Goal: Task Accomplishment & Management: Manage account settings

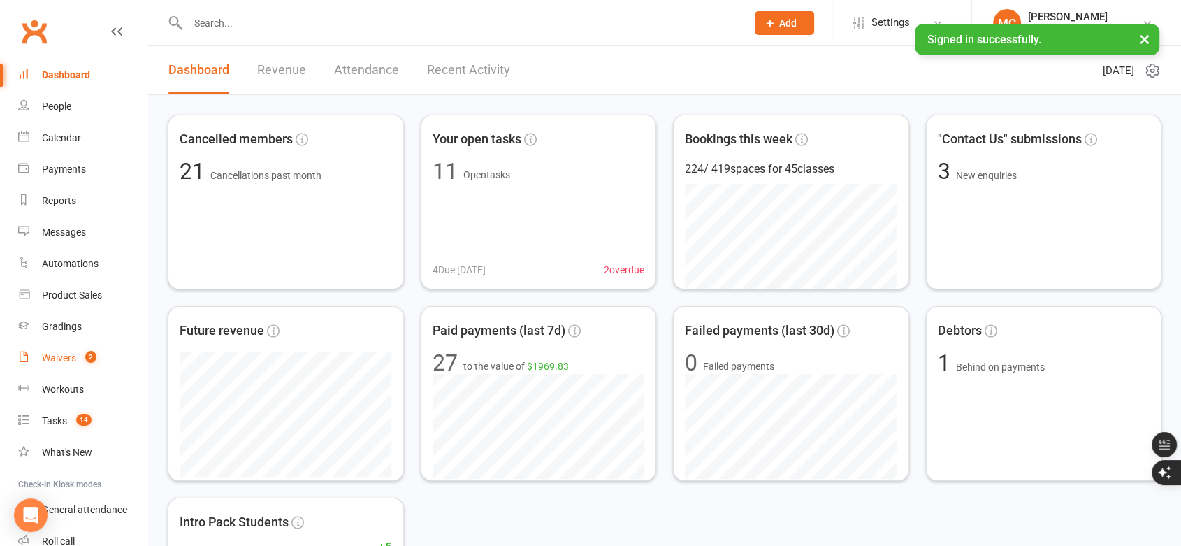
click at [65, 356] on div "Waivers" at bounding box center [59, 357] width 34 height 11
select select "100"
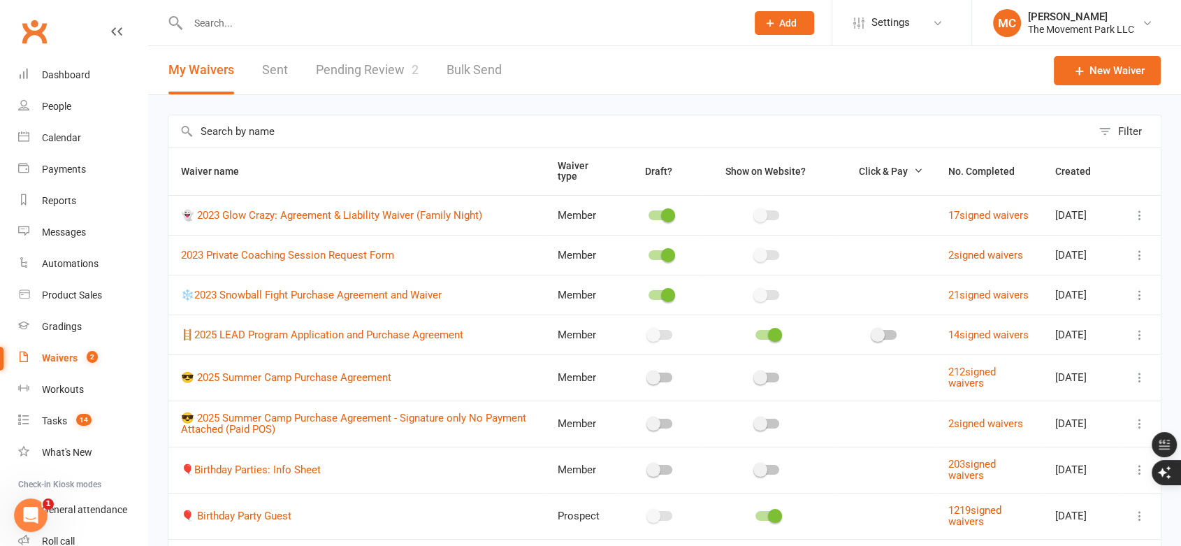
click at [384, 75] on link "Pending Review 2" at bounding box center [367, 70] width 103 height 48
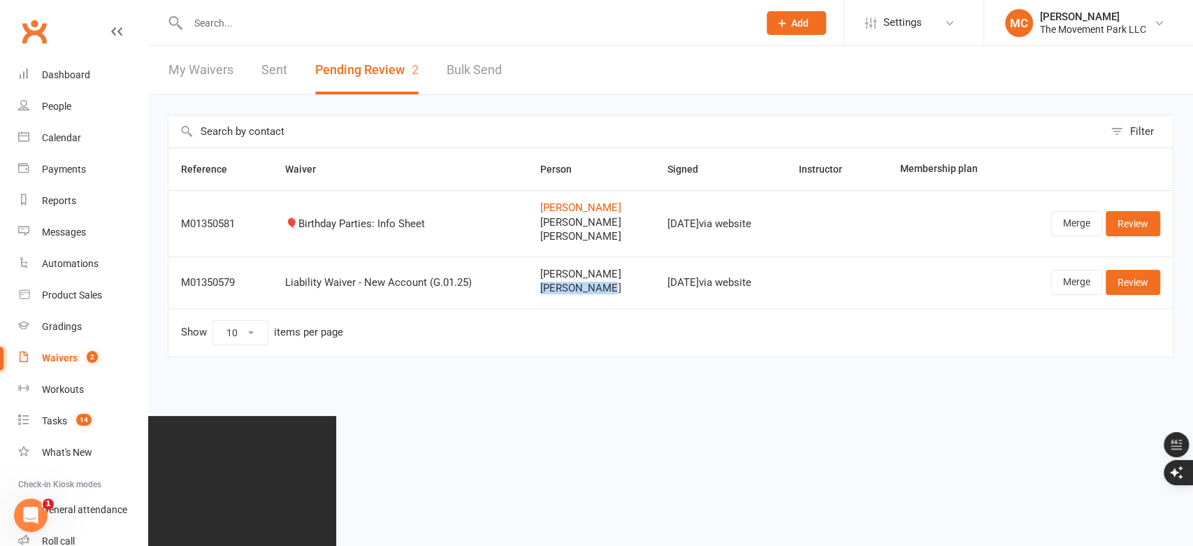
drag, startPoint x: 604, startPoint y: 289, endPoint x: 528, endPoint y: 289, distance: 76.2
click at [528, 289] on td "Abe van Hatch Howard Hatch" at bounding box center [591, 282] width 127 height 52
copy span "Howard Hatch"
click at [395, 25] on input "text" at bounding box center [466, 23] width 565 height 20
paste input "Howard Hatch"
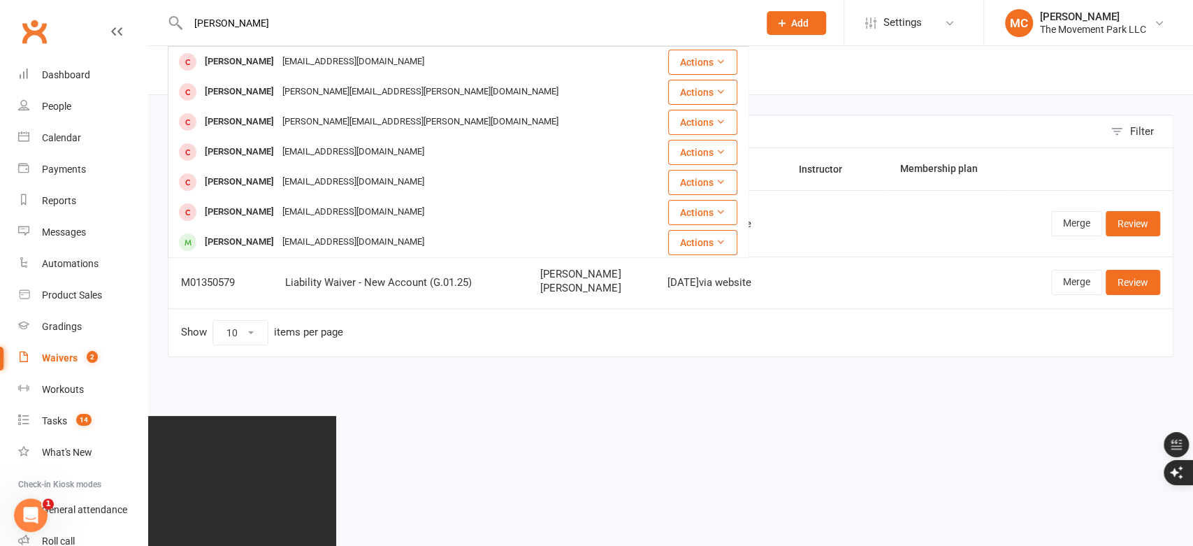
type input "Howard Hatch"
click at [444, 289] on td "Liability Waiver - New Account (G.01.25)" at bounding box center [400, 282] width 255 height 52
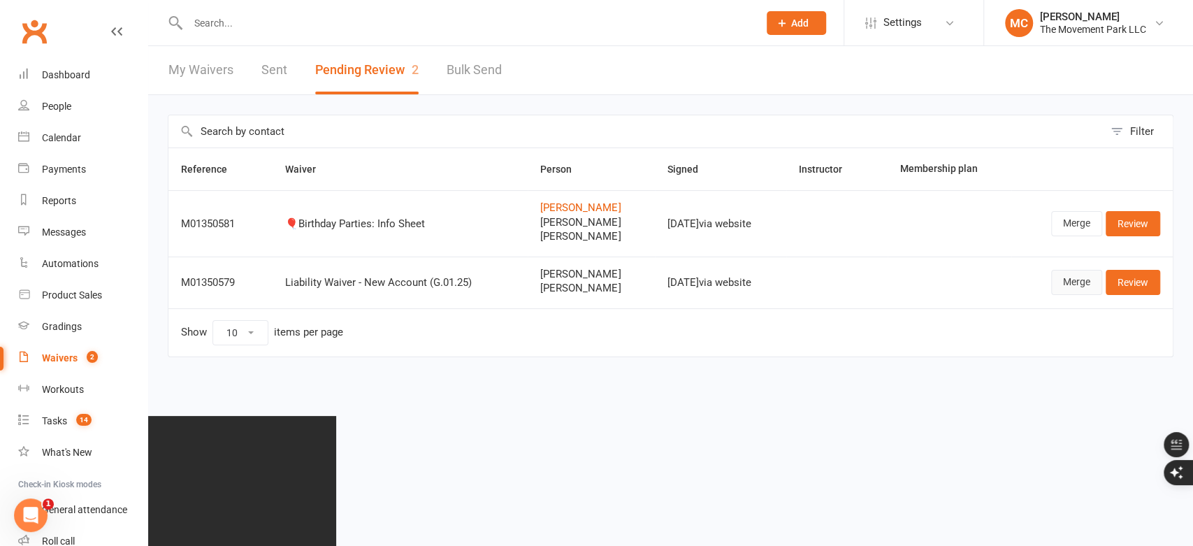
click at [1058, 284] on link "Merge" at bounding box center [1076, 282] width 51 height 25
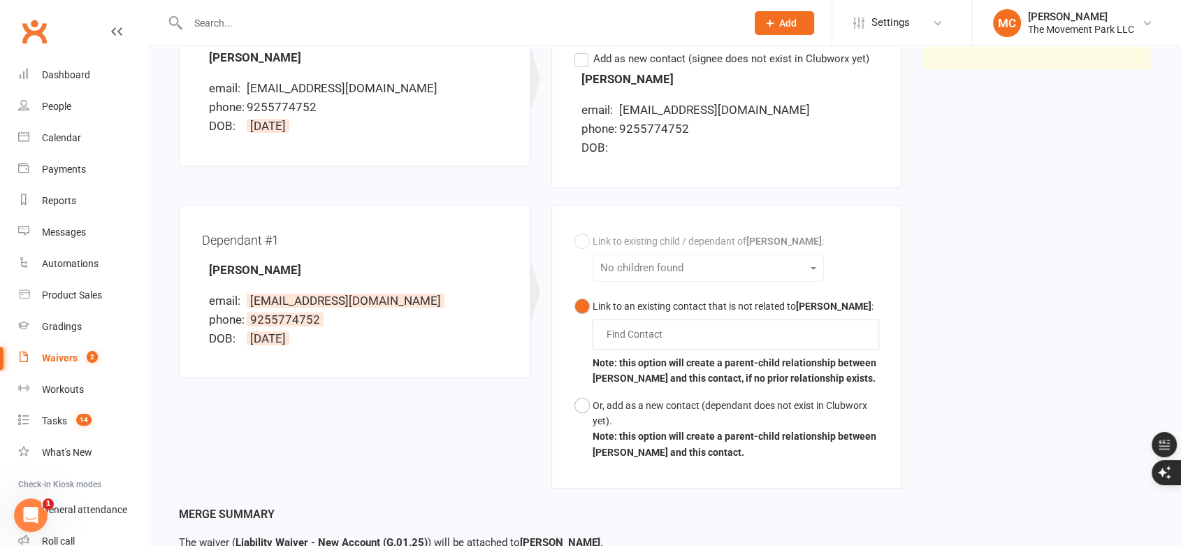
scroll to position [233, 0]
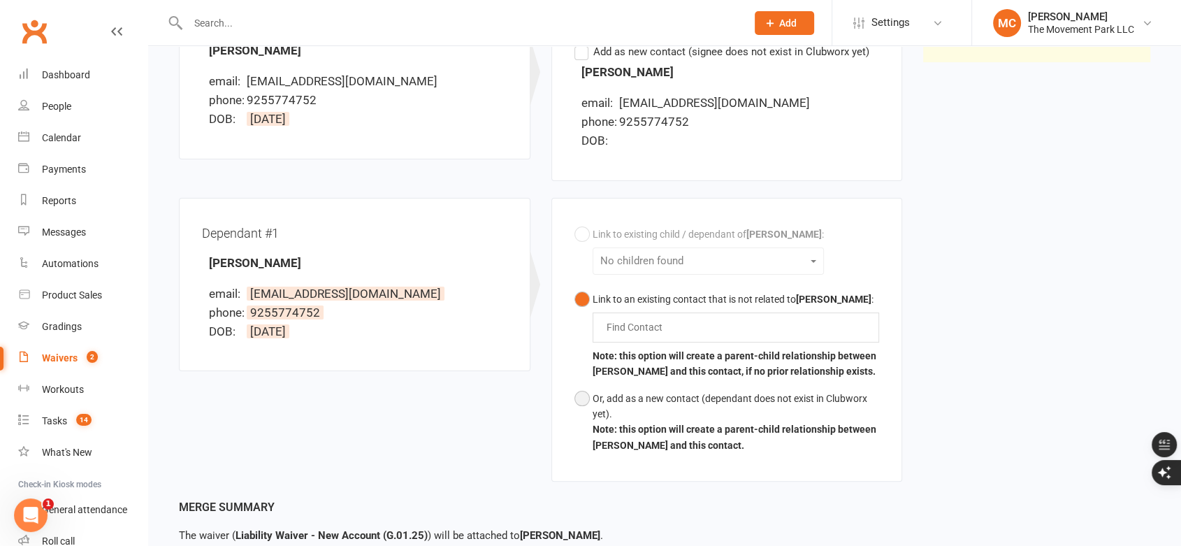
click at [580, 393] on button "Or, add as a new contact (dependant does not exist in Clubworx yet). Note: this…" at bounding box center [726, 422] width 305 height 74
drag, startPoint x: 384, startPoint y: 291, endPoint x: 249, endPoint y: 287, distance: 134.2
click at [249, 287] on li "email: avanhatch@gmail.com" at bounding box center [358, 293] width 298 height 19
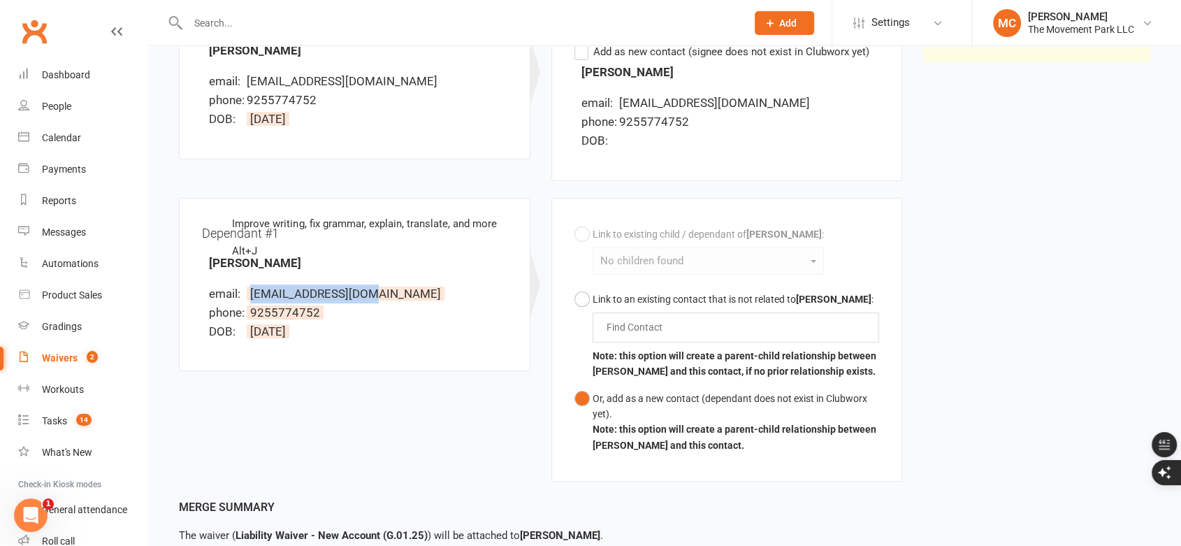
copy span "avanhatch@gmail.com"
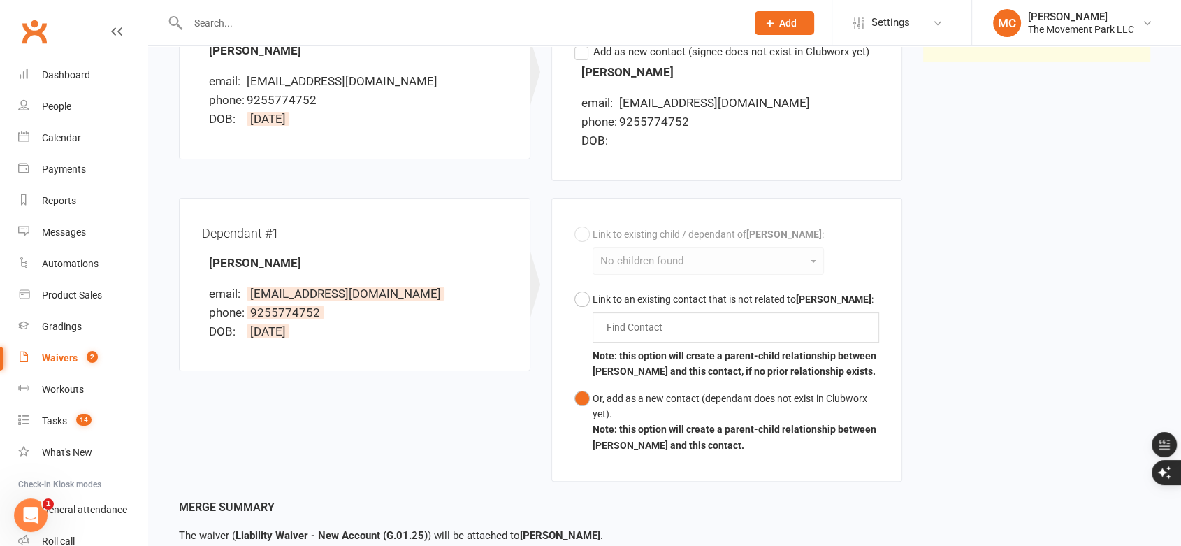
click at [272, 19] on input "text" at bounding box center [460, 23] width 553 height 20
paste input "avanhatch@gmail.com"
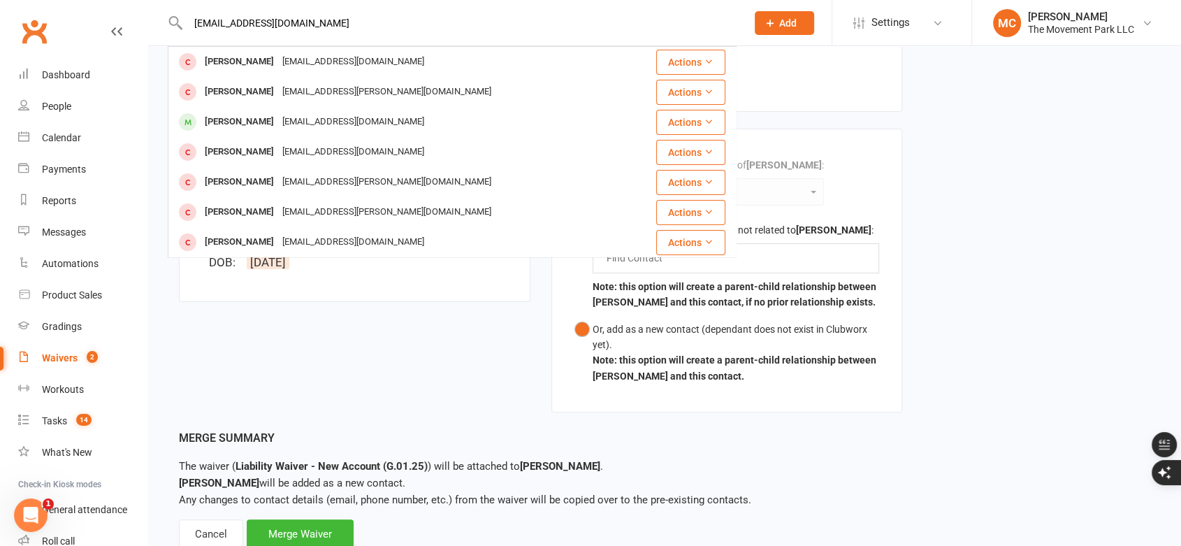
scroll to position [346, 0]
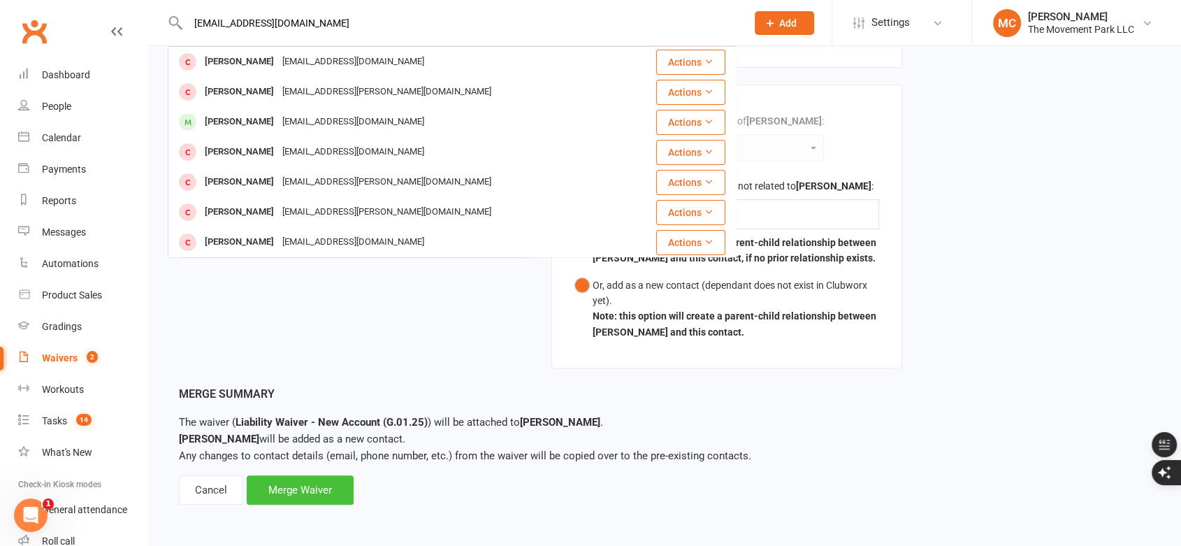
type input "avanhatch@gmail.com"
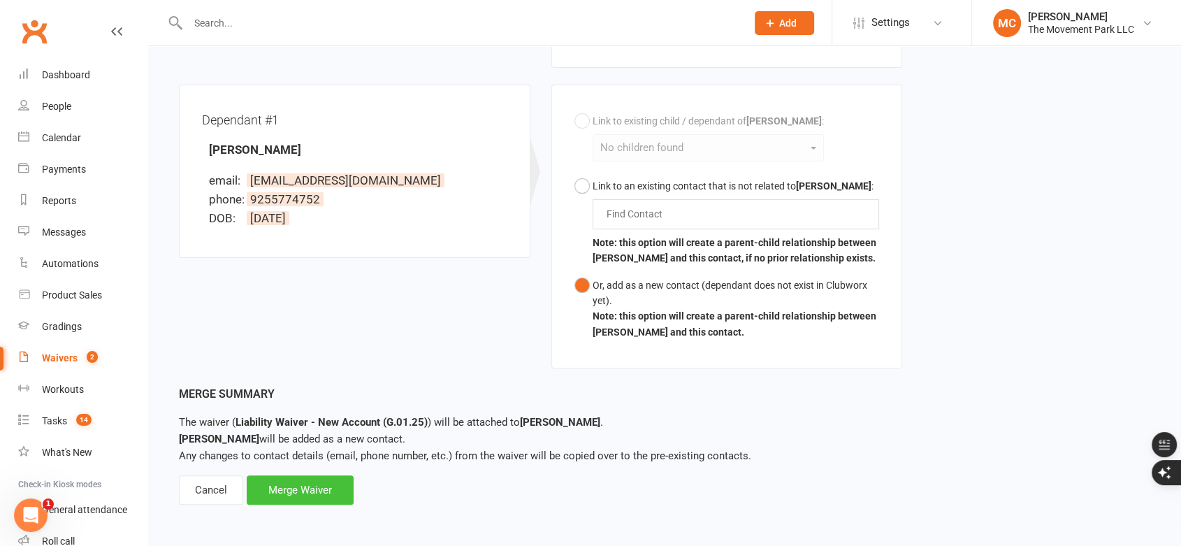
click at [299, 500] on div "Merge Waiver" at bounding box center [300, 489] width 107 height 29
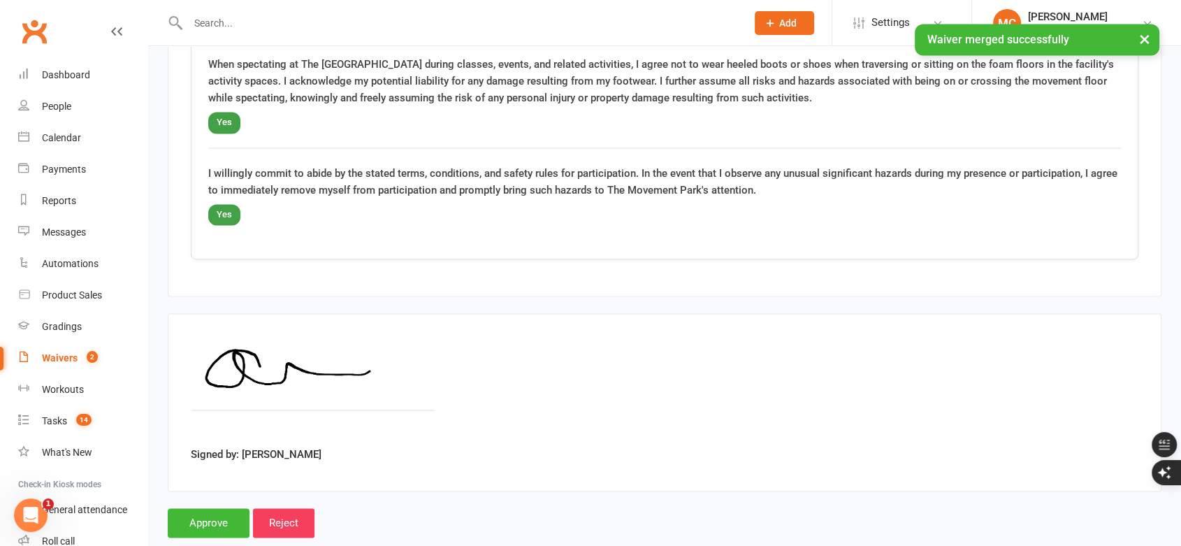
scroll to position [2129, 0]
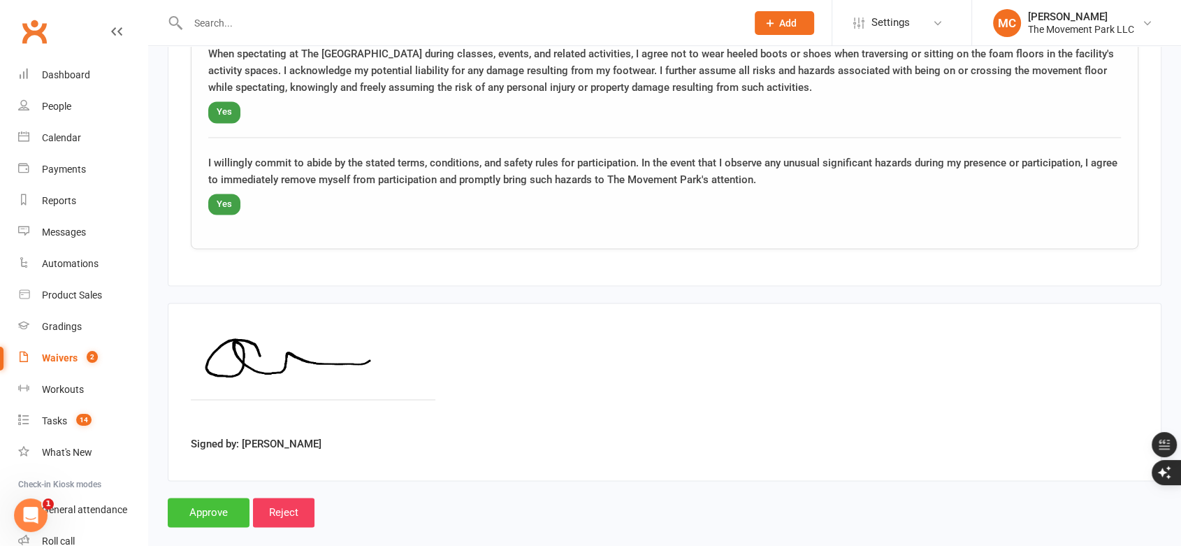
click at [221, 498] on input "Approve" at bounding box center [209, 512] width 82 height 29
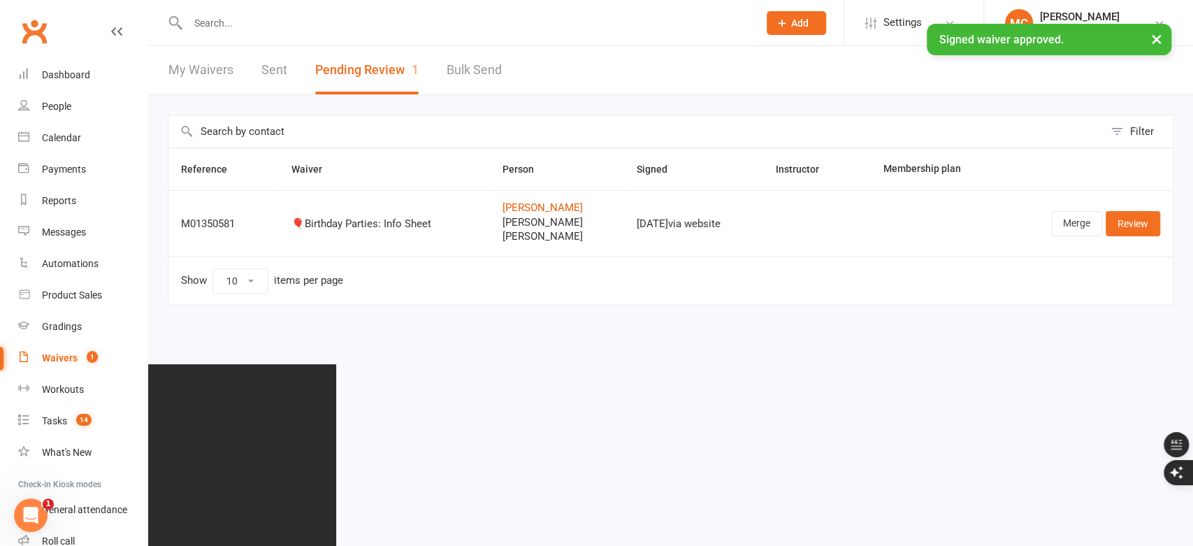
click at [247, 22] on input "text" at bounding box center [466, 23] width 565 height 20
paste input "avanhatch@gmail.com"
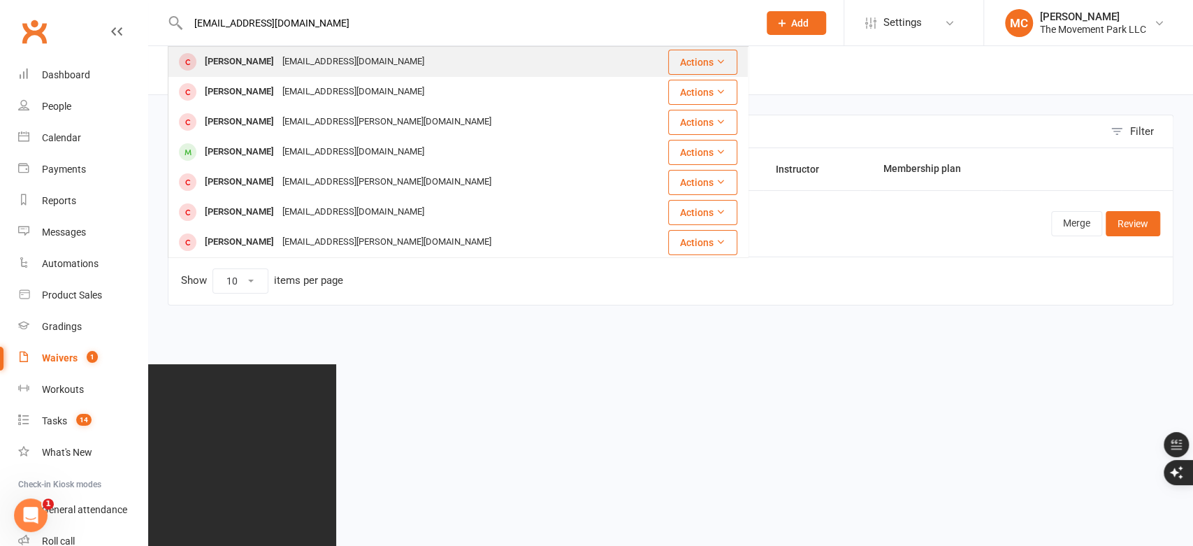
type input "avanhatch@gmail.com"
click at [239, 64] on div "Abe van Hatch" at bounding box center [240, 62] width 78 height 20
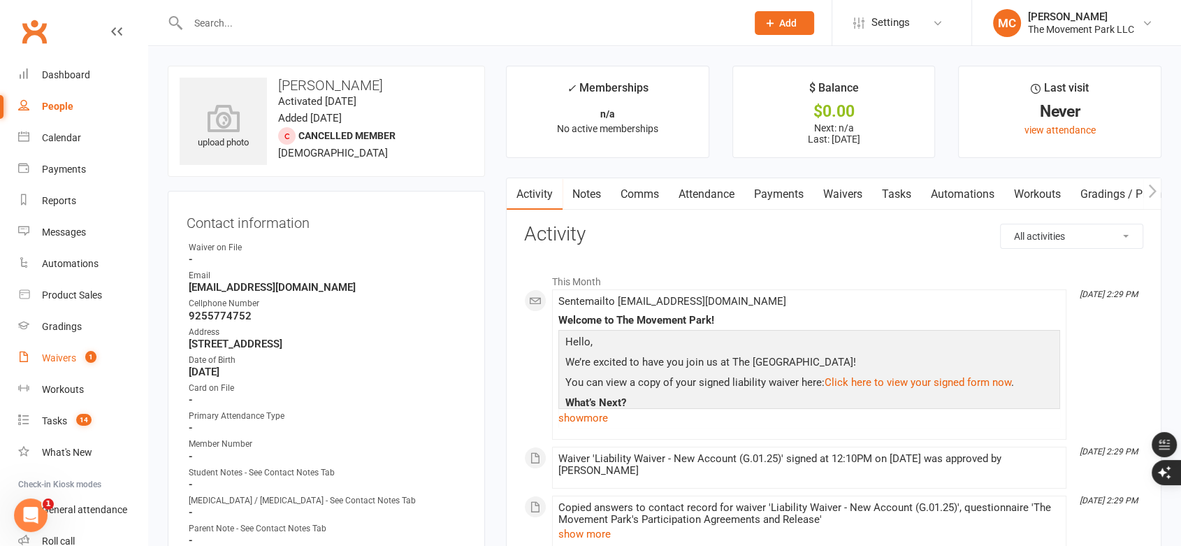
click at [57, 362] on div "Waivers" at bounding box center [59, 357] width 34 height 11
select select "100"
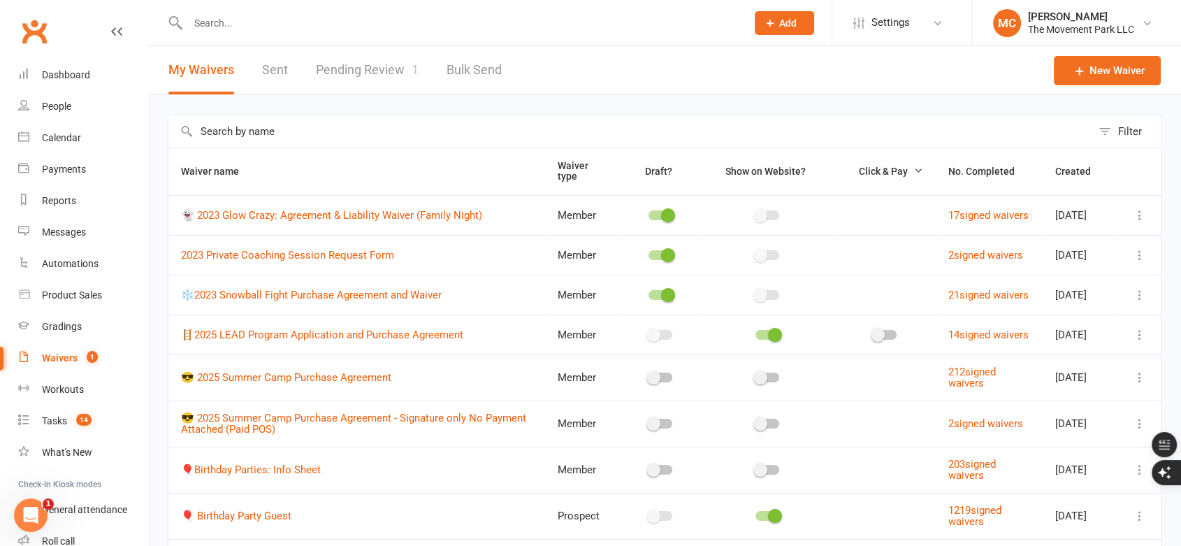
click at [358, 77] on link "Pending Review 1" at bounding box center [367, 70] width 103 height 48
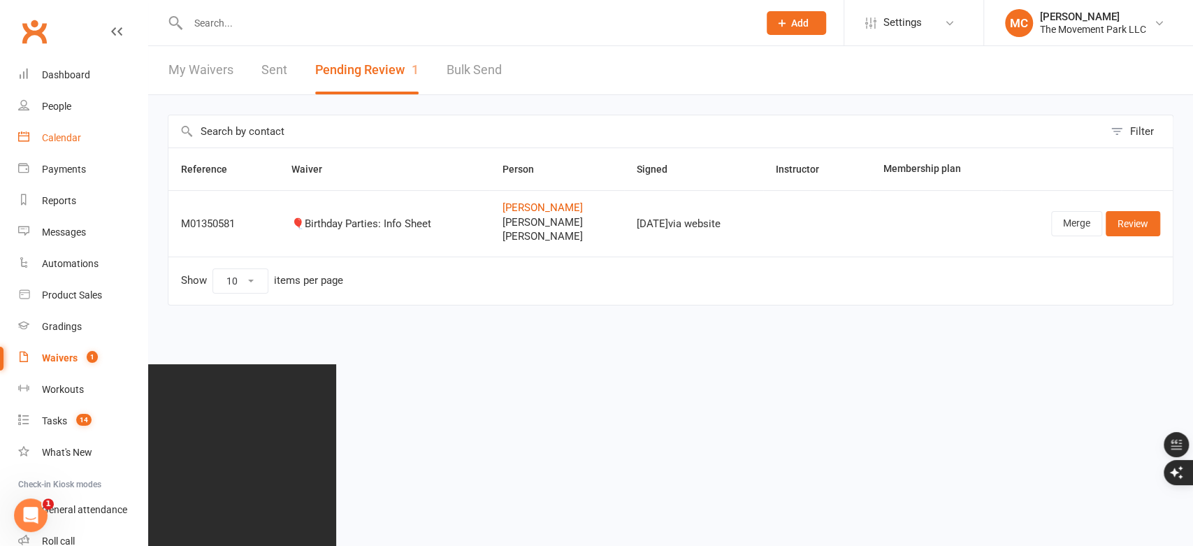
click at [64, 136] on div "Calendar" at bounding box center [61, 137] width 39 height 11
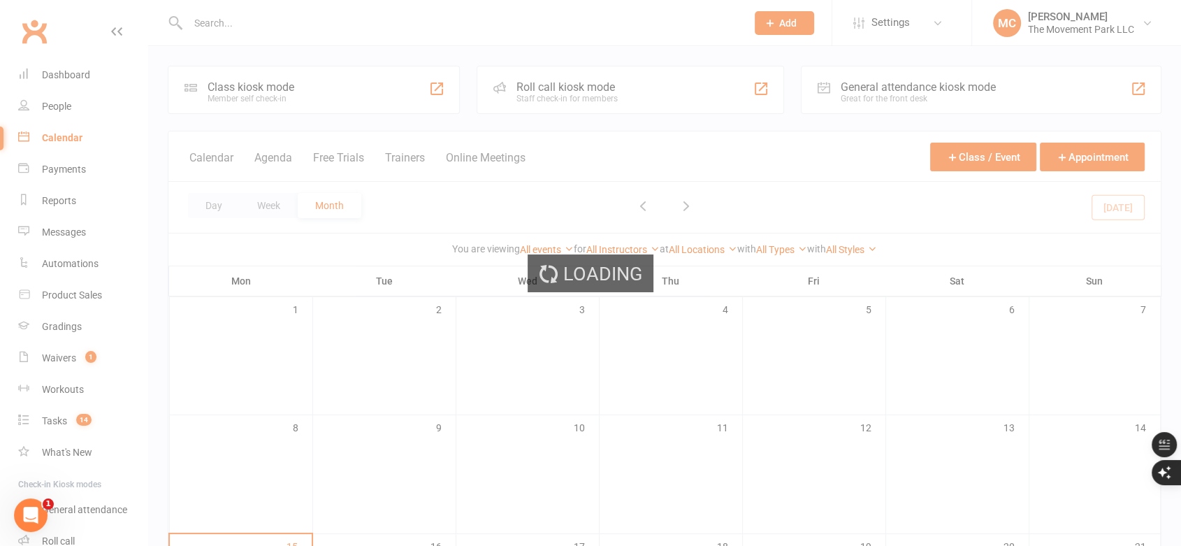
click at [51, 78] on div "Loading" at bounding box center [590, 273] width 1181 height 546
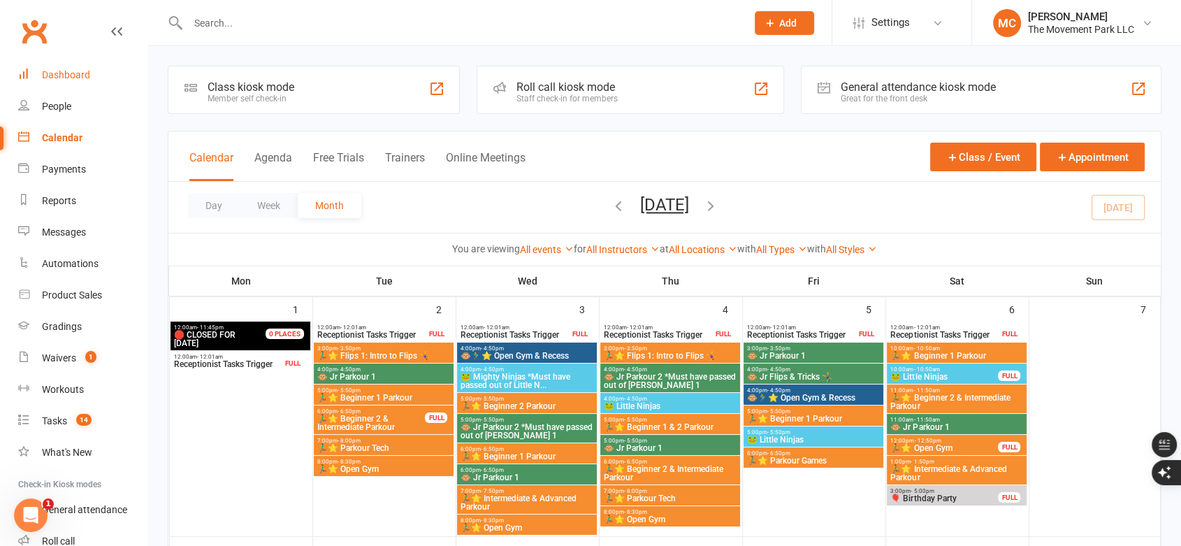
click at [80, 74] on div "Dashboard" at bounding box center [66, 74] width 48 height 11
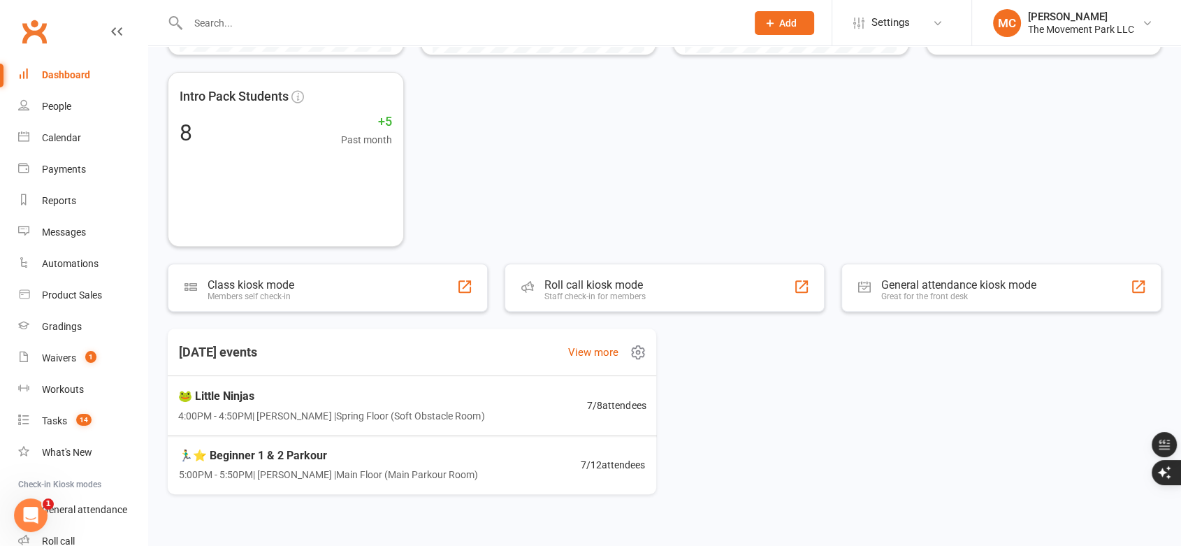
scroll to position [447, 0]
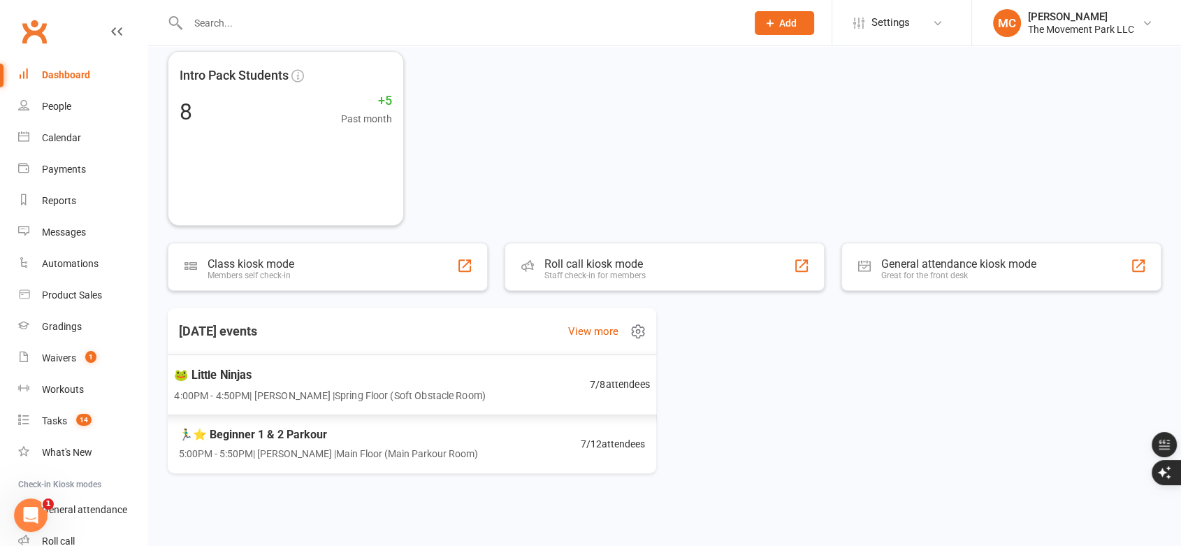
click at [400, 385] on div "🐸 Little Ninjas 4:00PM - 4:50PM | Molly Courtney | Spring Floor (Soft Obstacle …" at bounding box center [330, 383] width 312 height 37
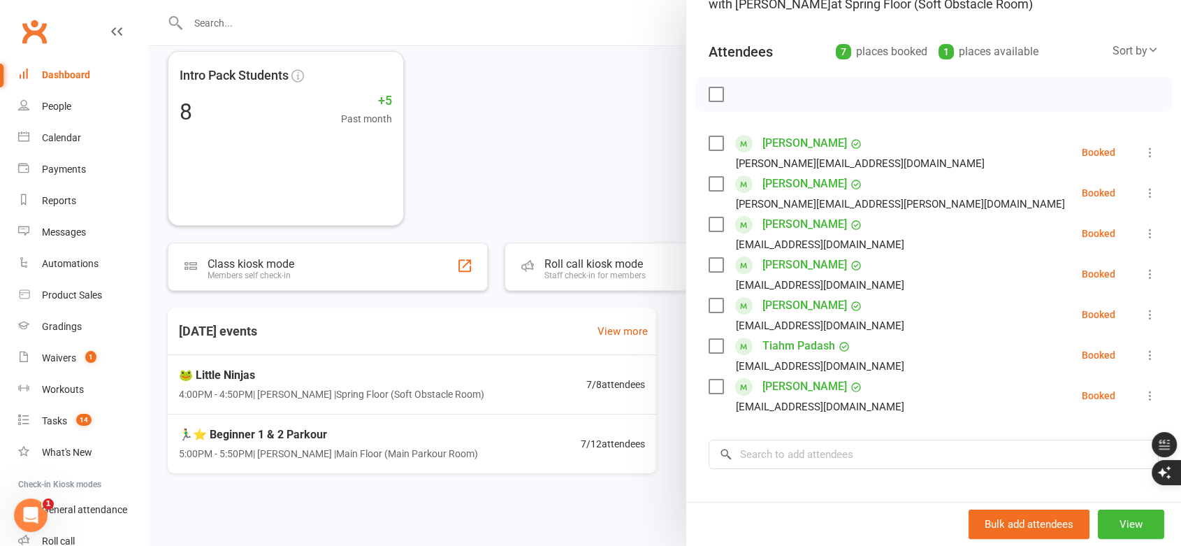
scroll to position [233, 0]
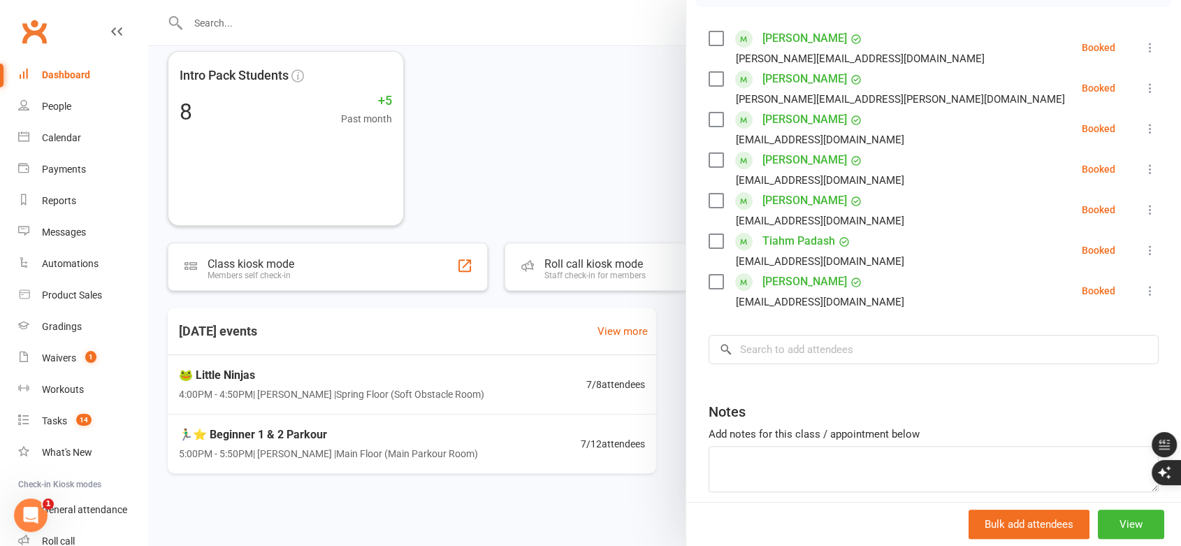
drag, startPoint x: 391, startPoint y: 445, endPoint x: 384, endPoint y: 440, distance: 8.5
click at [391, 445] on div at bounding box center [664, 273] width 1033 height 546
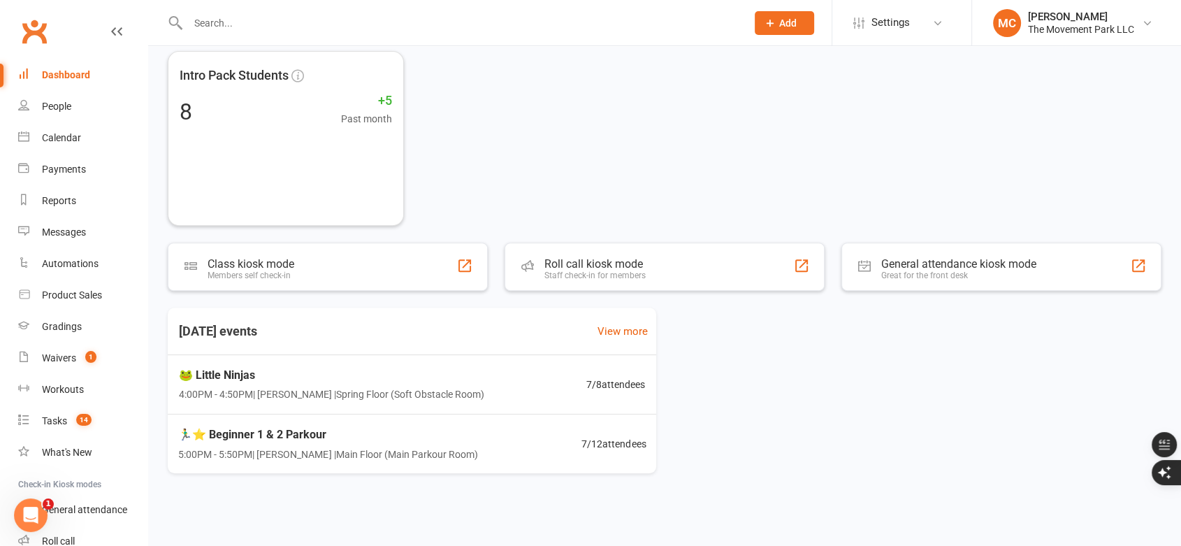
click at [372, 432] on span "🏃‍♂️⭐ Beginner 1 & 2 Parkour" at bounding box center [328, 435] width 301 height 18
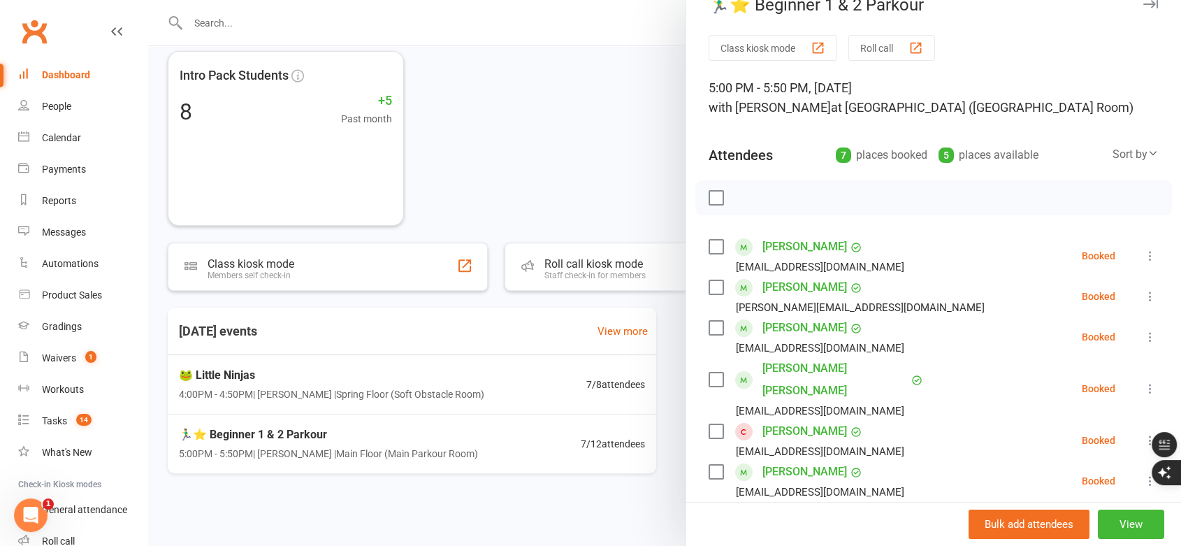
scroll to position [0, 0]
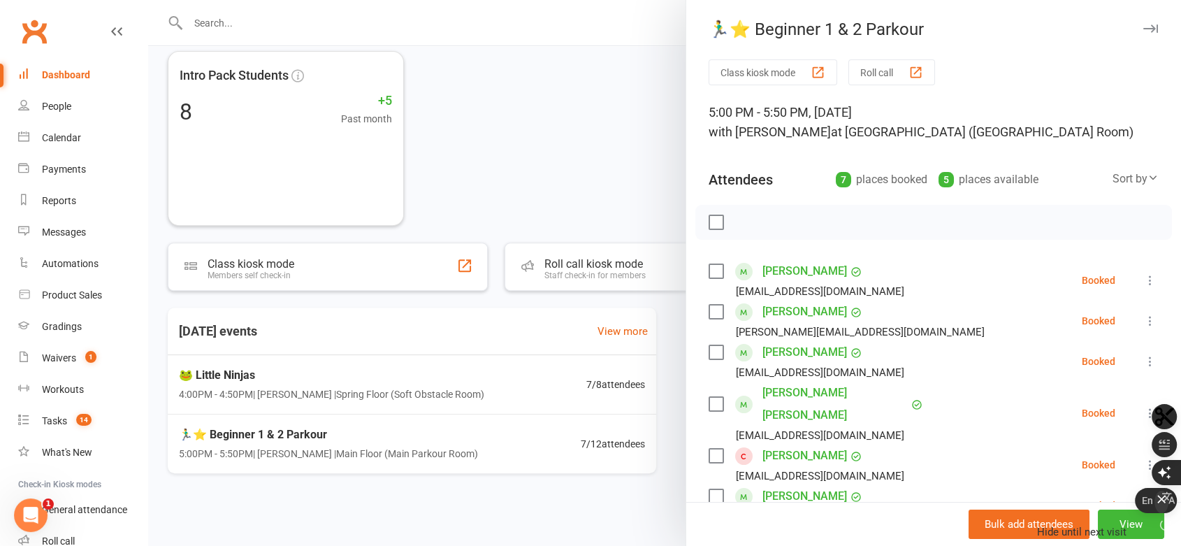
click at [1165, 506] on icon "button" at bounding box center [1161, 499] width 14 height 14
click at [1122, 528] on button "View" at bounding box center [1131, 523] width 66 height 29
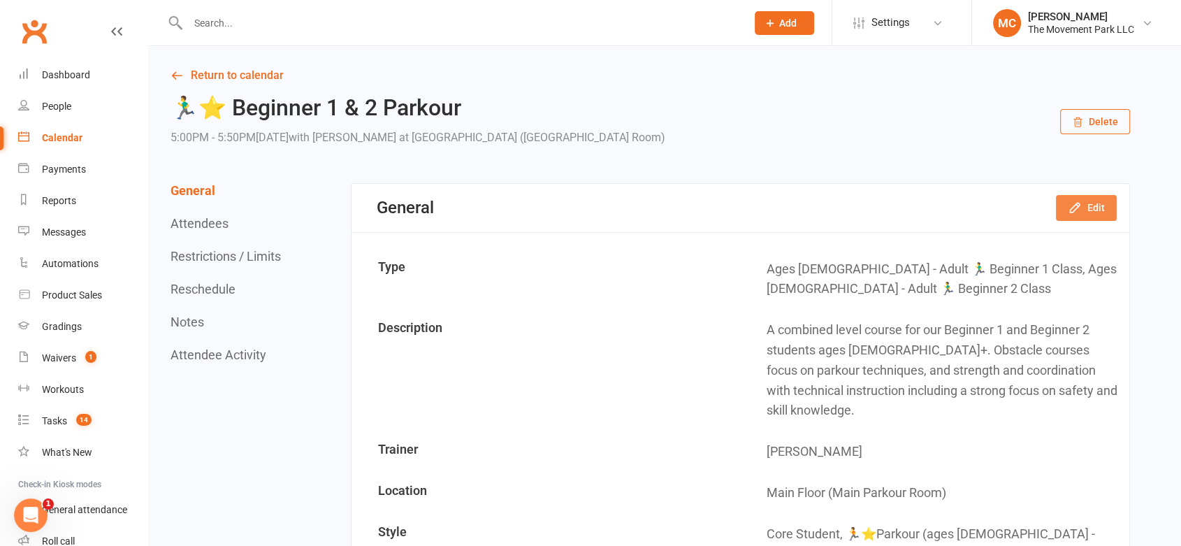
click at [1084, 206] on button "Edit" at bounding box center [1086, 207] width 61 height 25
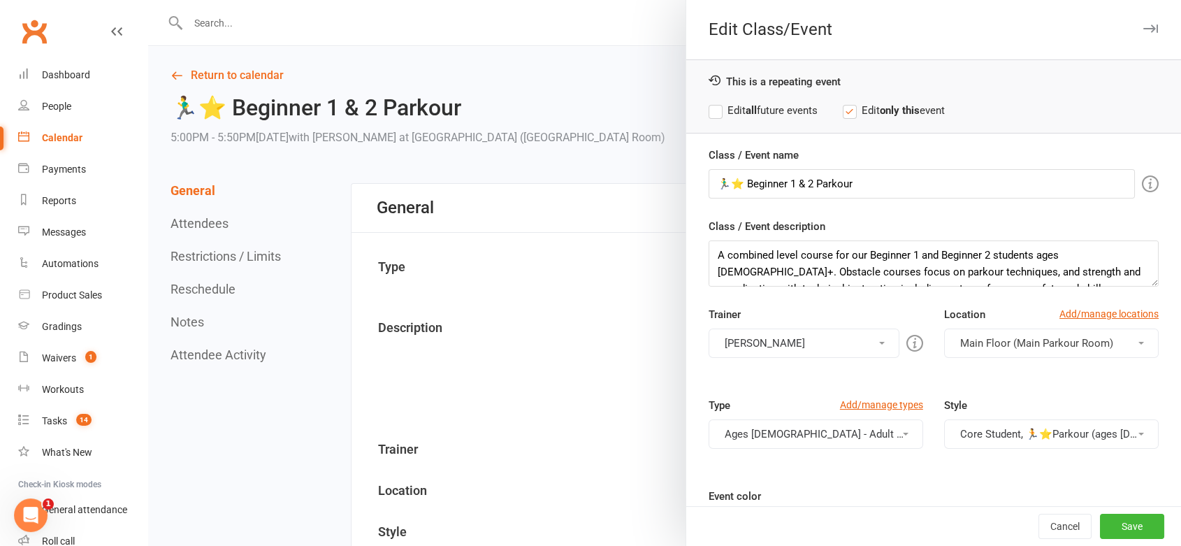
click at [862, 345] on button "[PERSON_NAME]" at bounding box center [804, 342] width 191 height 29
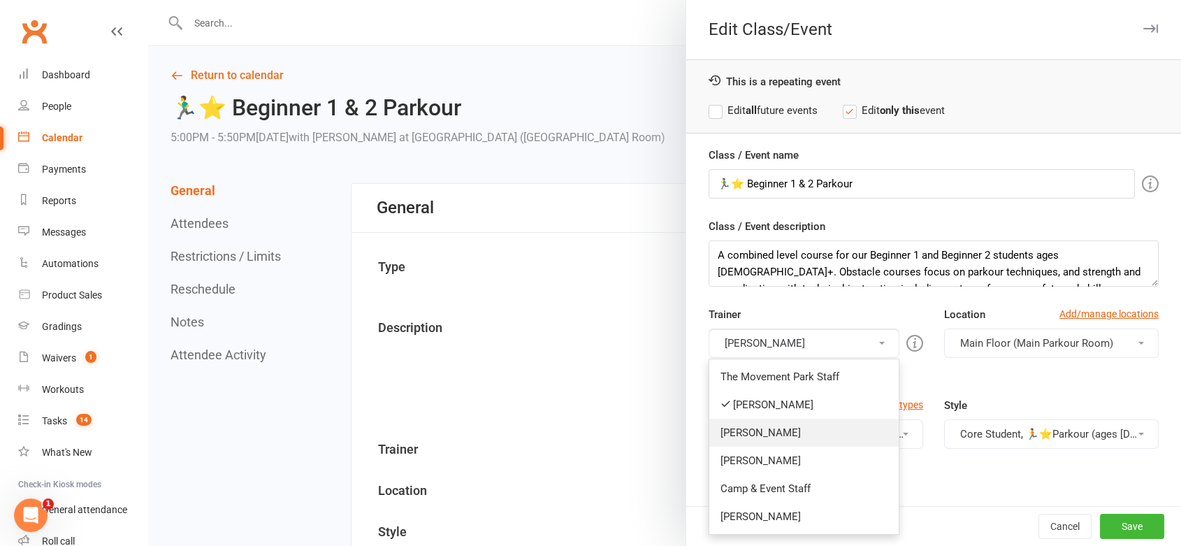
click at [783, 430] on link "[PERSON_NAME]" at bounding box center [803, 433] width 189 height 28
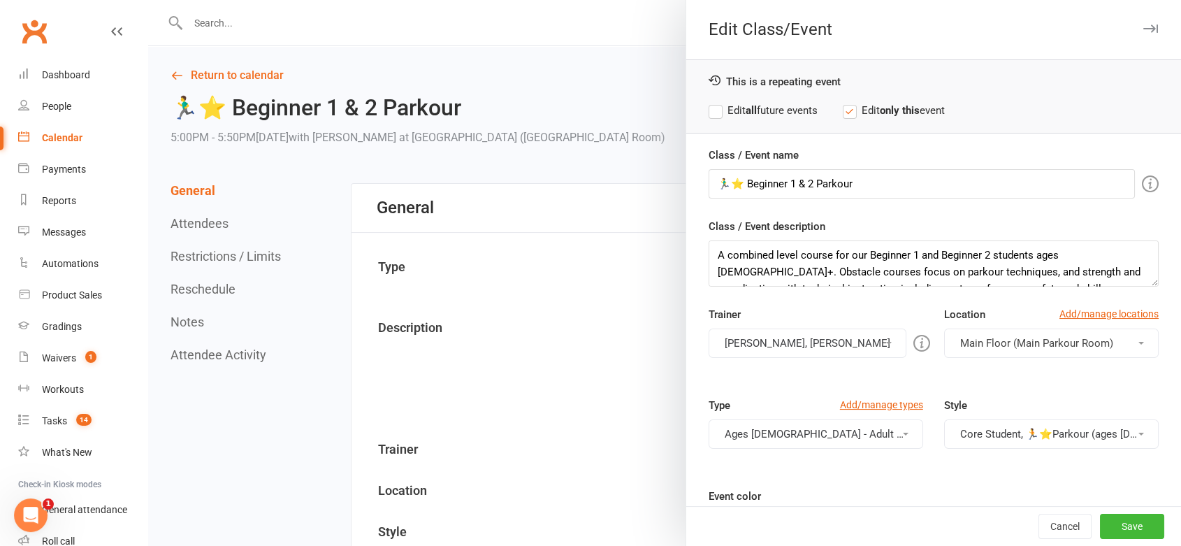
click at [829, 347] on button "[PERSON_NAME], [PERSON_NAME]" at bounding box center [808, 342] width 198 height 29
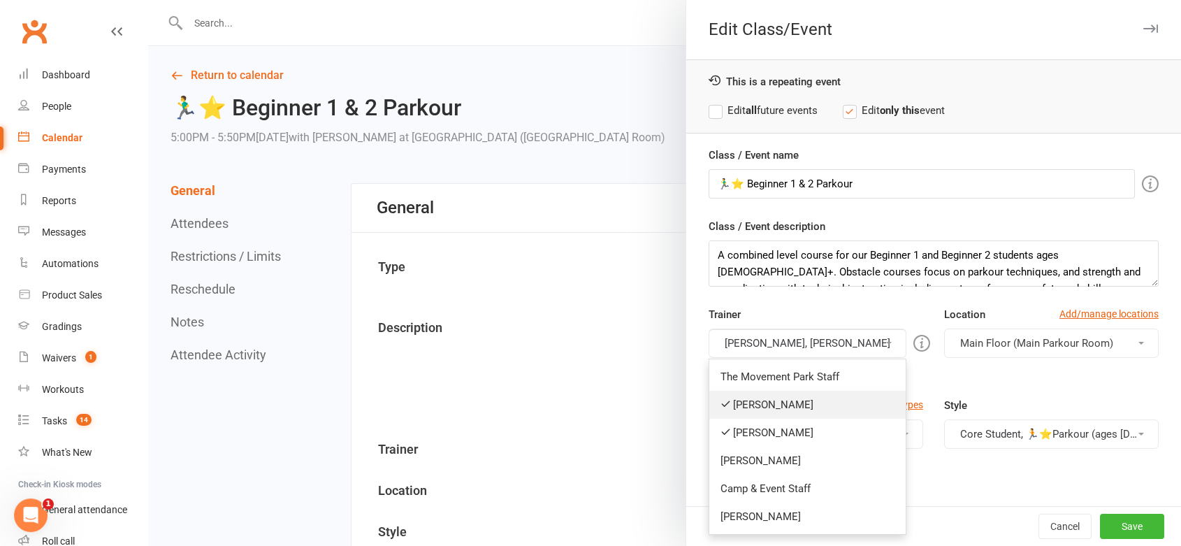
drag, startPoint x: 802, startPoint y: 407, endPoint x: 801, endPoint y: 390, distance: 16.8
click at [801, 407] on link "[PERSON_NAME]" at bounding box center [807, 405] width 196 height 28
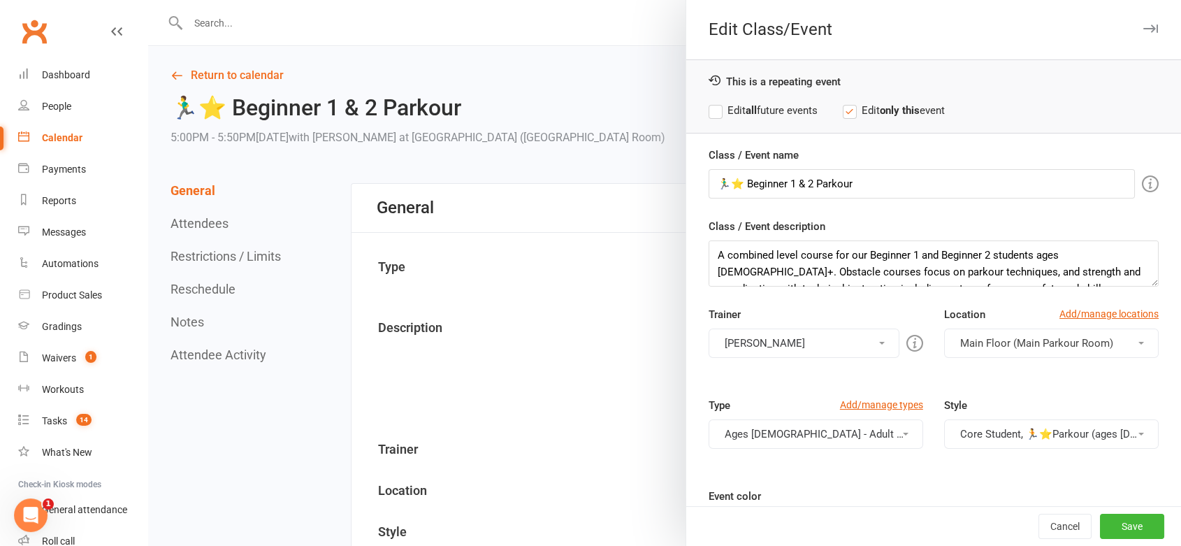
click at [810, 347] on button "[PERSON_NAME]" at bounding box center [804, 342] width 191 height 29
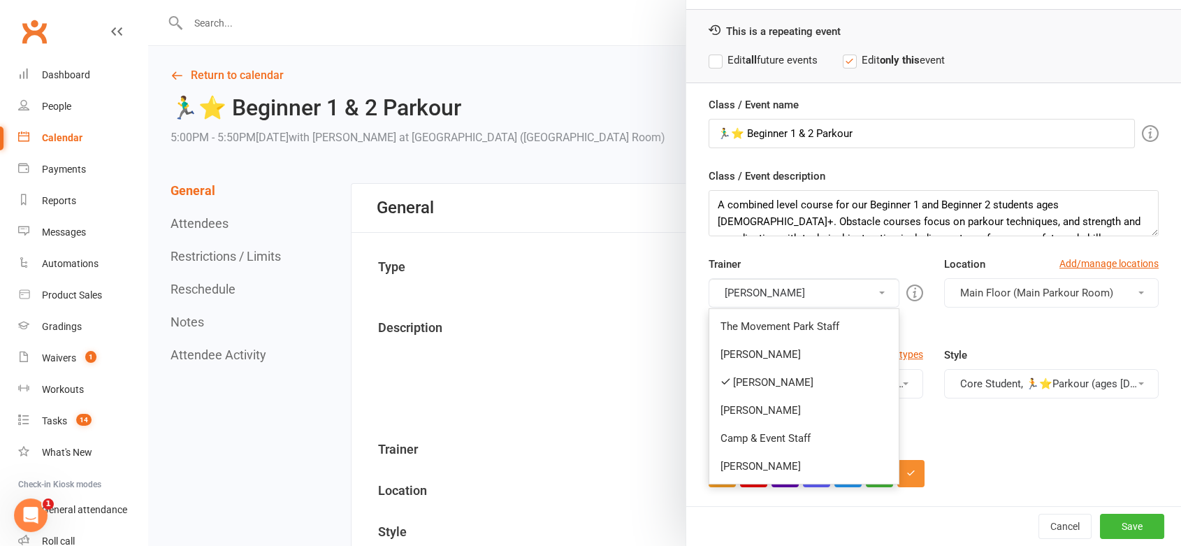
scroll to position [78, 0]
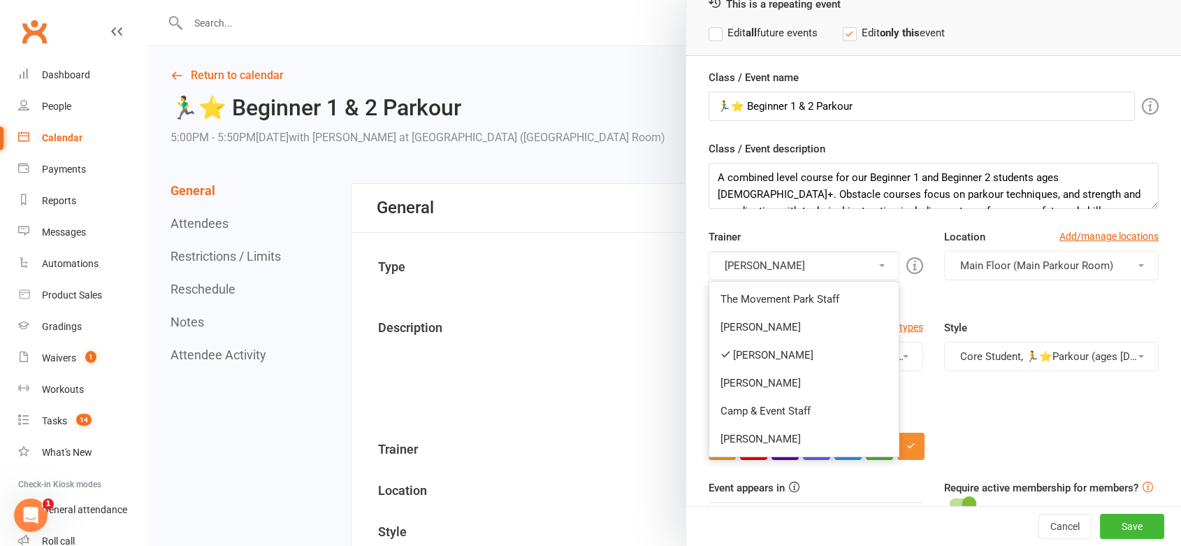
click at [945, 404] on div "Type Add/manage types Ages 7 - Adult 🏃‍♂️ Beginner 2 Class, Ages 7 - Adult 🏃‍♂️…" at bounding box center [933, 364] width 471 height 91
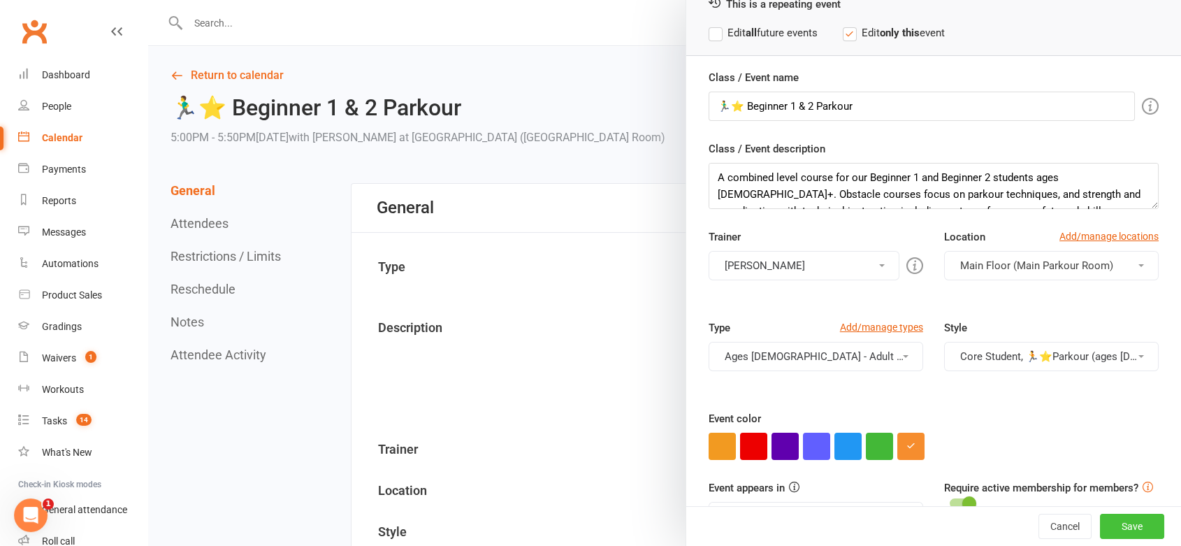
click at [1114, 530] on button "Save" at bounding box center [1132, 526] width 64 height 25
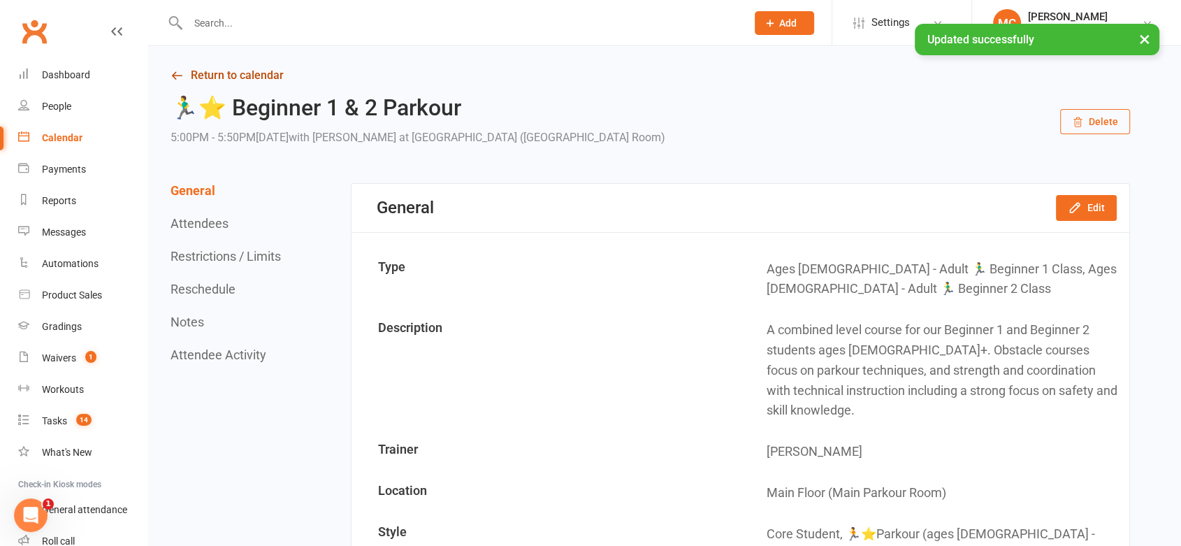
click at [244, 73] on link "Return to calendar" at bounding box center [651, 76] width 960 height 20
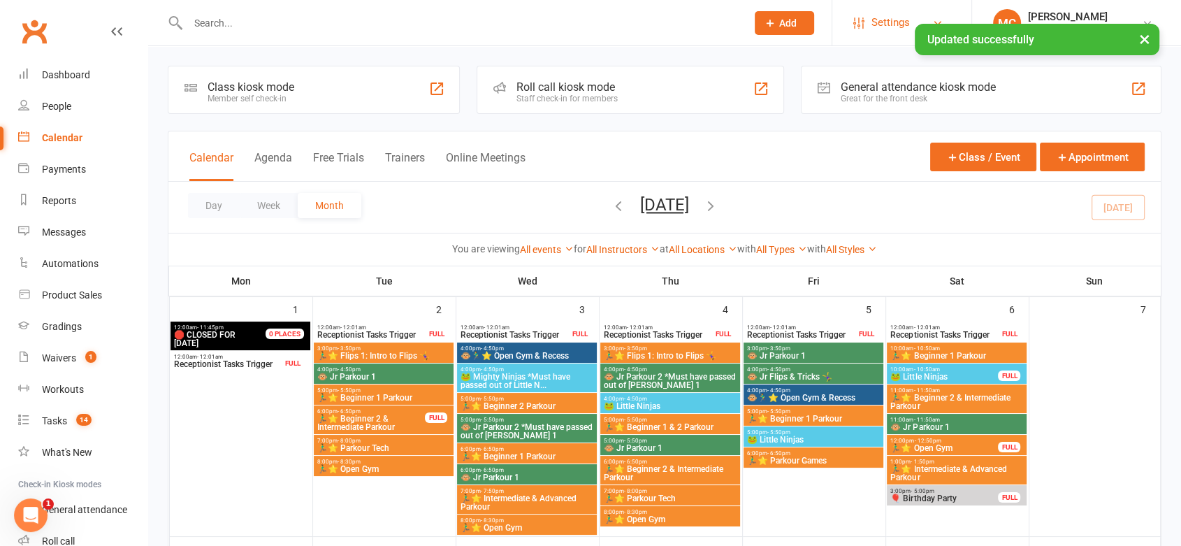
click at [870, 20] on link "Settings" at bounding box center [901, 22] width 97 height 31
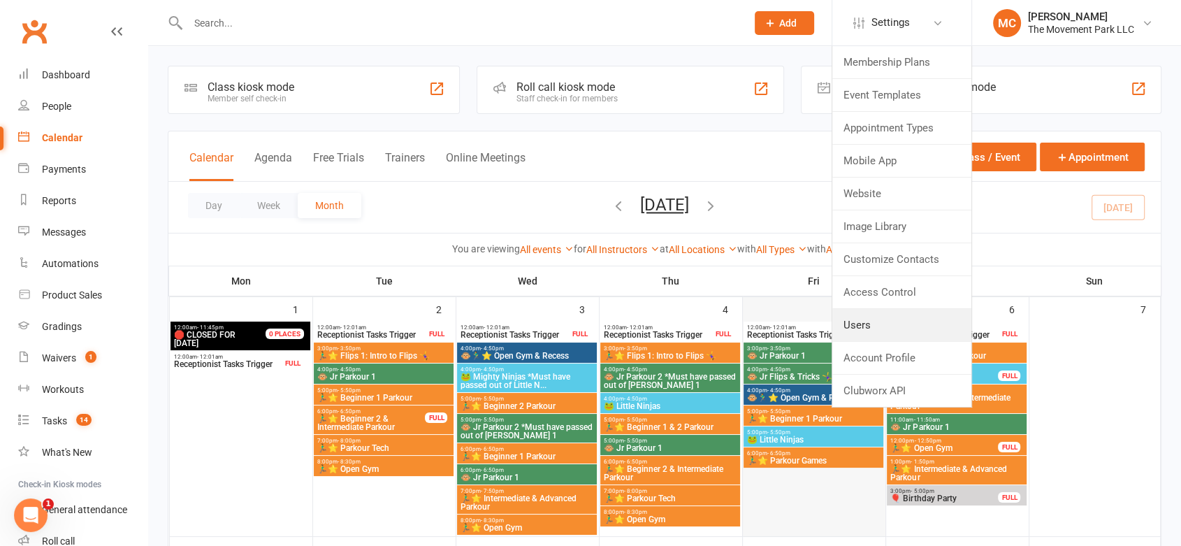
click at [883, 319] on link "Users" at bounding box center [901, 325] width 139 height 32
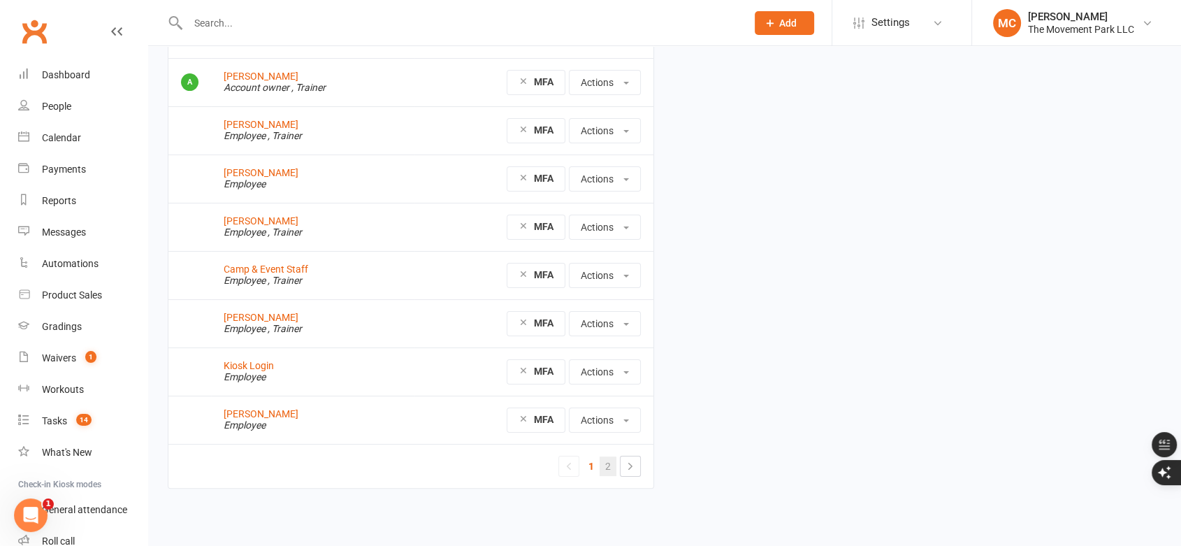
click at [604, 464] on link "2" at bounding box center [608, 466] width 17 height 20
click at [78, 140] on div "Calendar" at bounding box center [61, 137] width 39 height 11
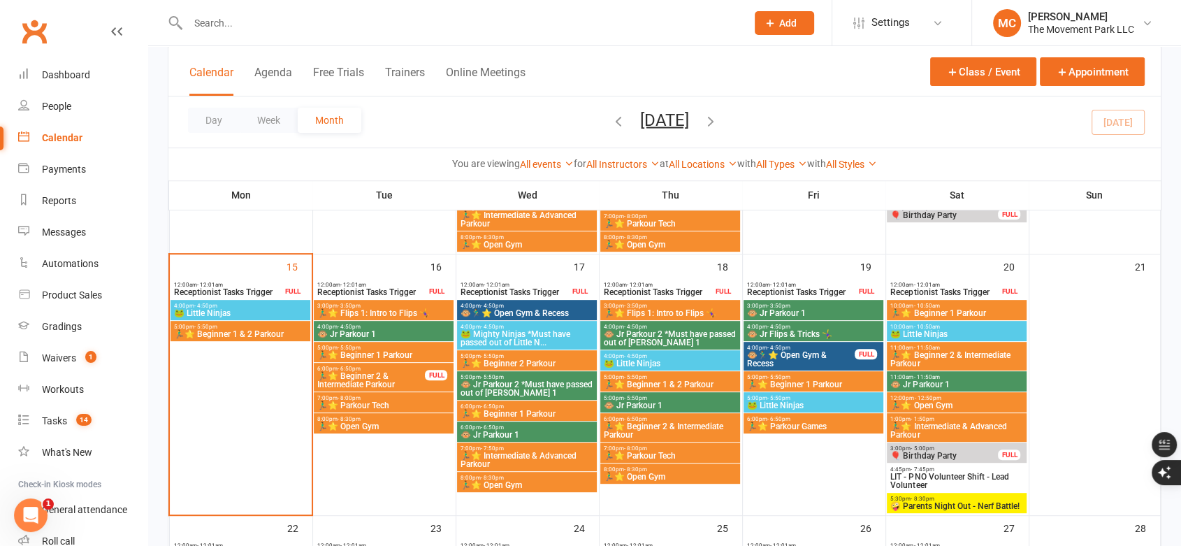
scroll to position [543, 0]
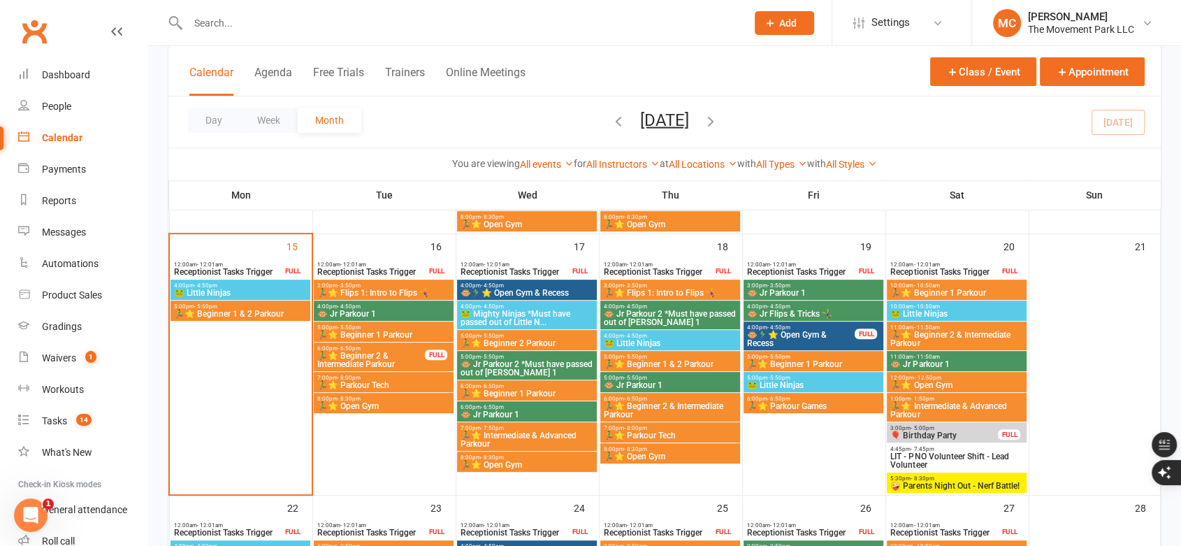
click at [244, 292] on span "🐸 Little Ninjas" at bounding box center [240, 293] width 134 height 8
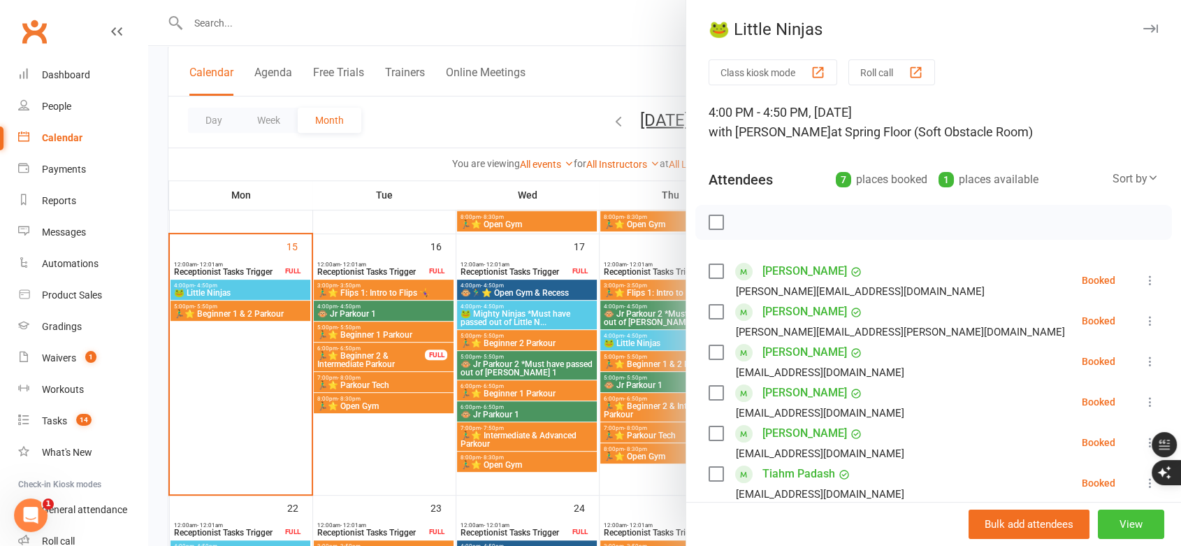
click at [1108, 525] on button "View" at bounding box center [1131, 523] width 66 height 29
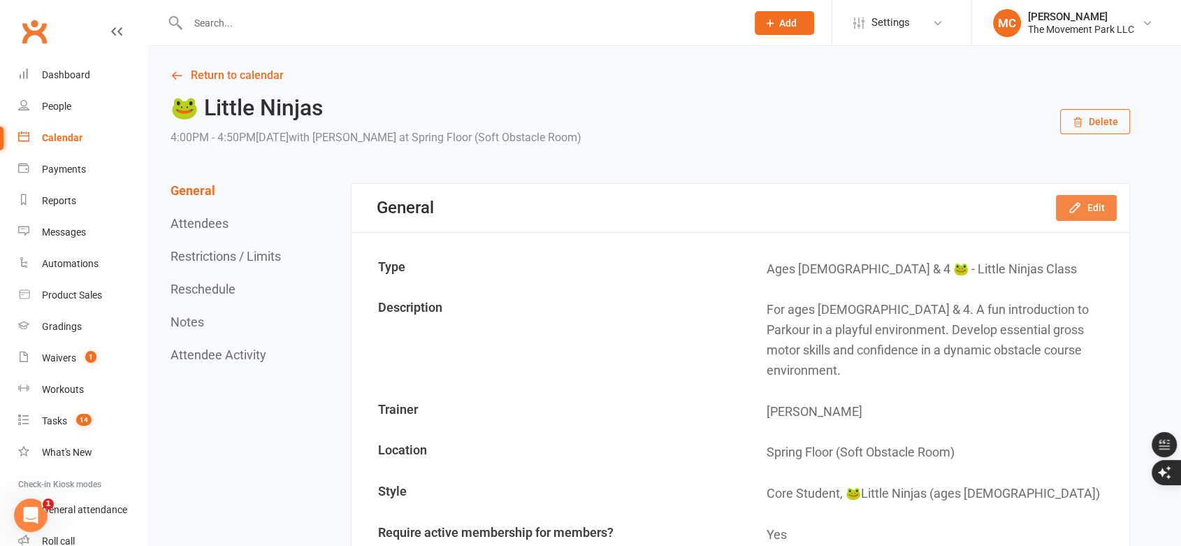
click at [1083, 209] on button "Edit" at bounding box center [1086, 207] width 61 height 25
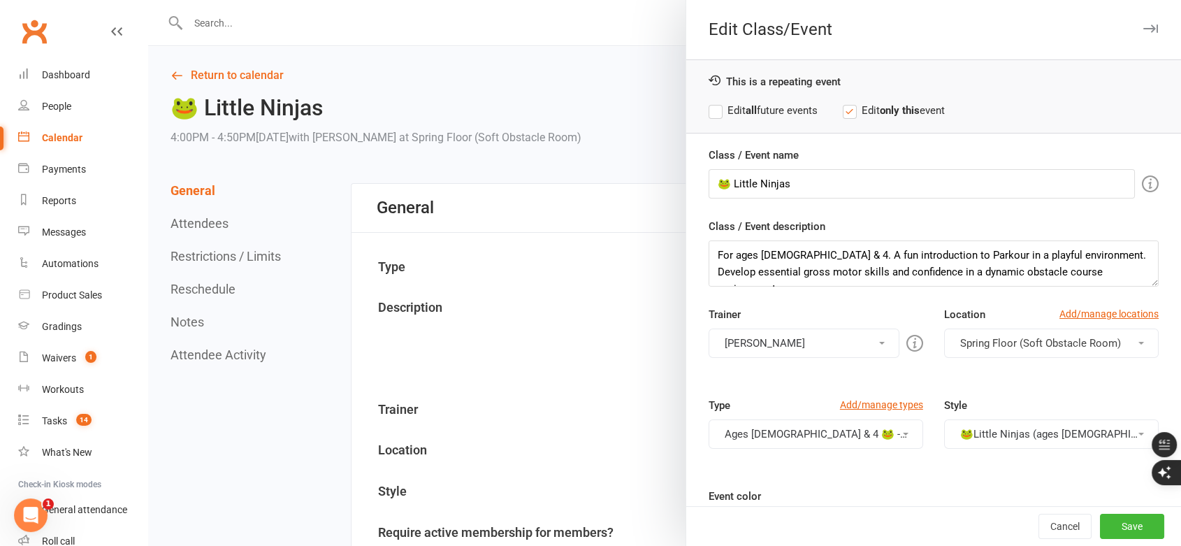
click at [795, 338] on button "[PERSON_NAME]" at bounding box center [804, 342] width 191 height 29
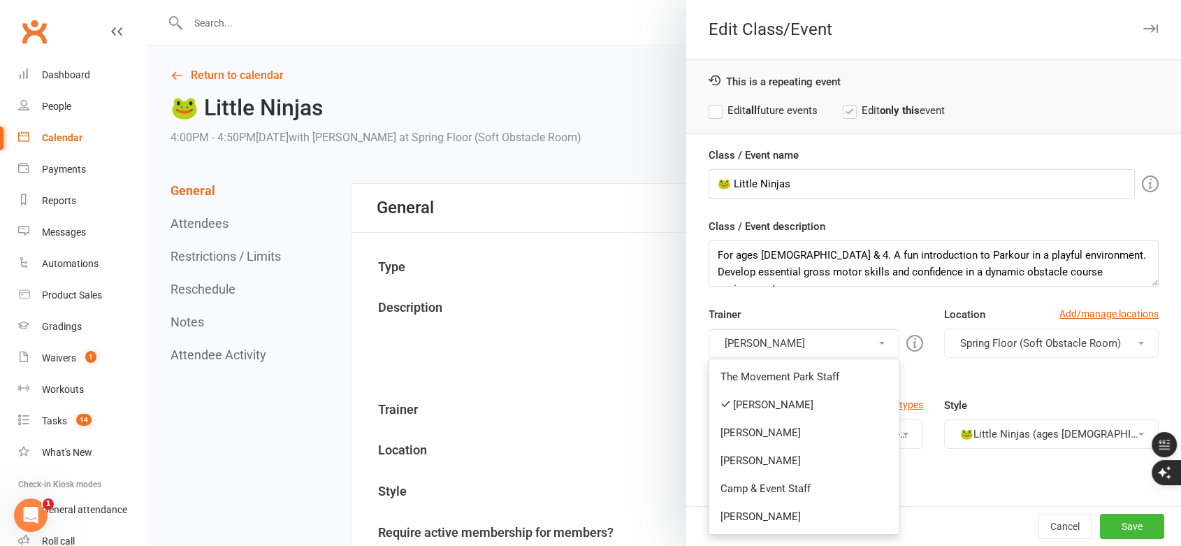
drag, startPoint x: 767, startPoint y: 432, endPoint x: 766, endPoint y: 423, distance: 9.1
click at [766, 427] on link "[PERSON_NAME]" at bounding box center [803, 433] width 189 height 28
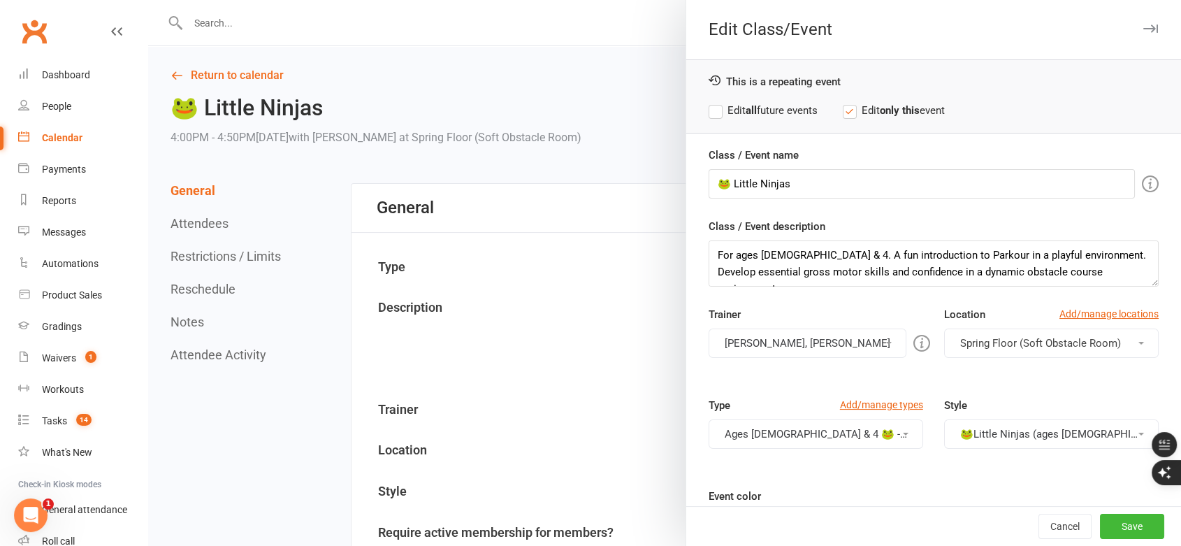
drag, startPoint x: 772, startPoint y: 340, endPoint x: 767, endPoint y: 368, distance: 27.6
click at [772, 342] on button "[PERSON_NAME], [PERSON_NAME]" at bounding box center [808, 342] width 198 height 29
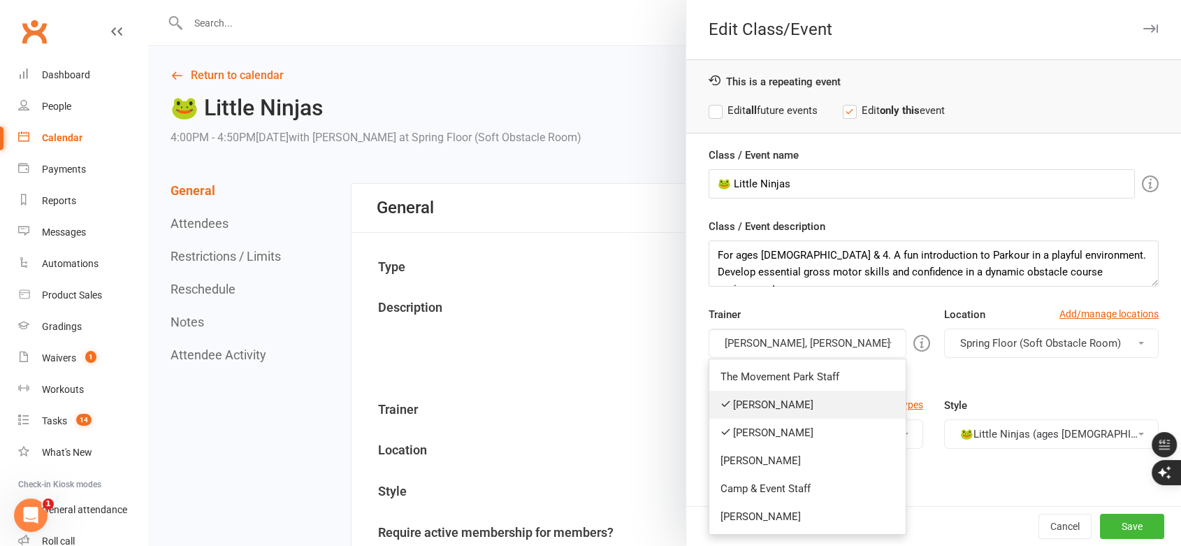
click at [769, 407] on link "[PERSON_NAME]" at bounding box center [807, 405] width 196 height 28
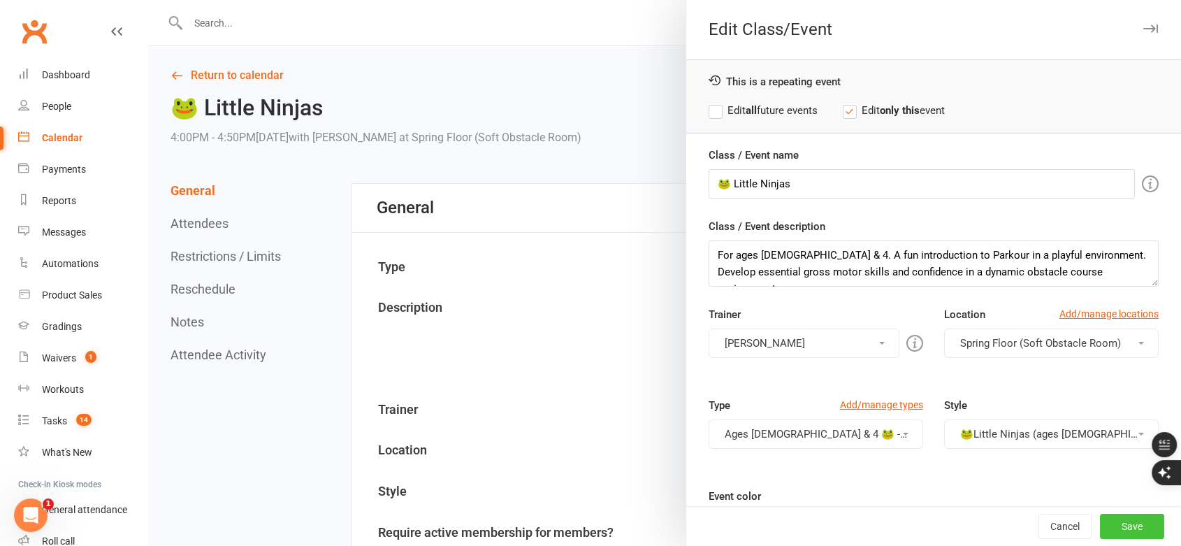
click at [1113, 530] on button "Save" at bounding box center [1132, 526] width 64 height 25
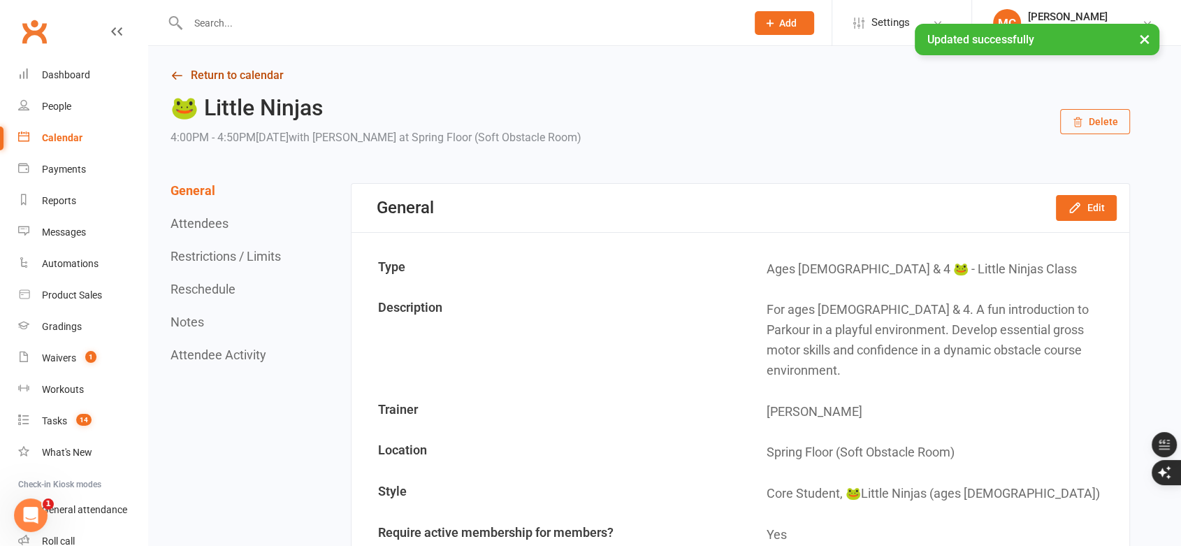
click at [250, 71] on link "Return to calendar" at bounding box center [651, 76] width 960 height 20
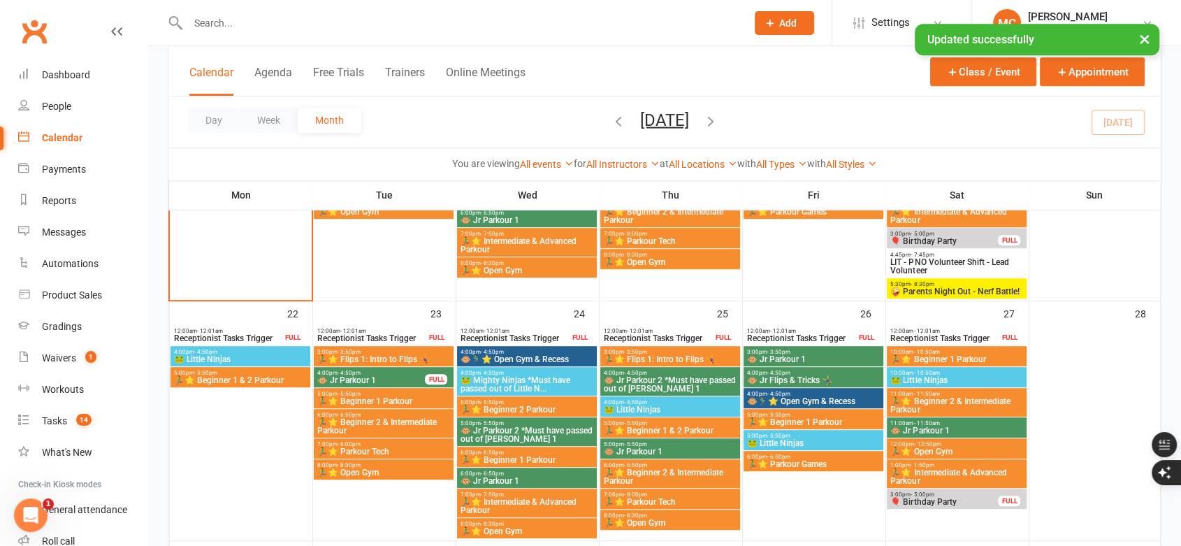
scroll to position [776, 0]
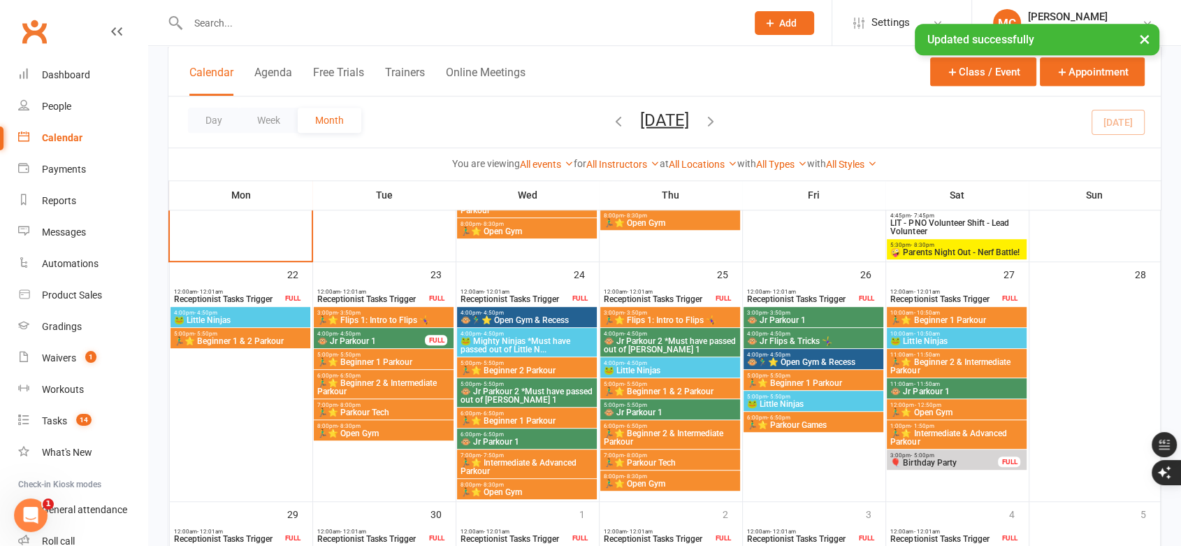
click at [261, 321] on span "🐸 Little Ninjas" at bounding box center [240, 320] width 134 height 8
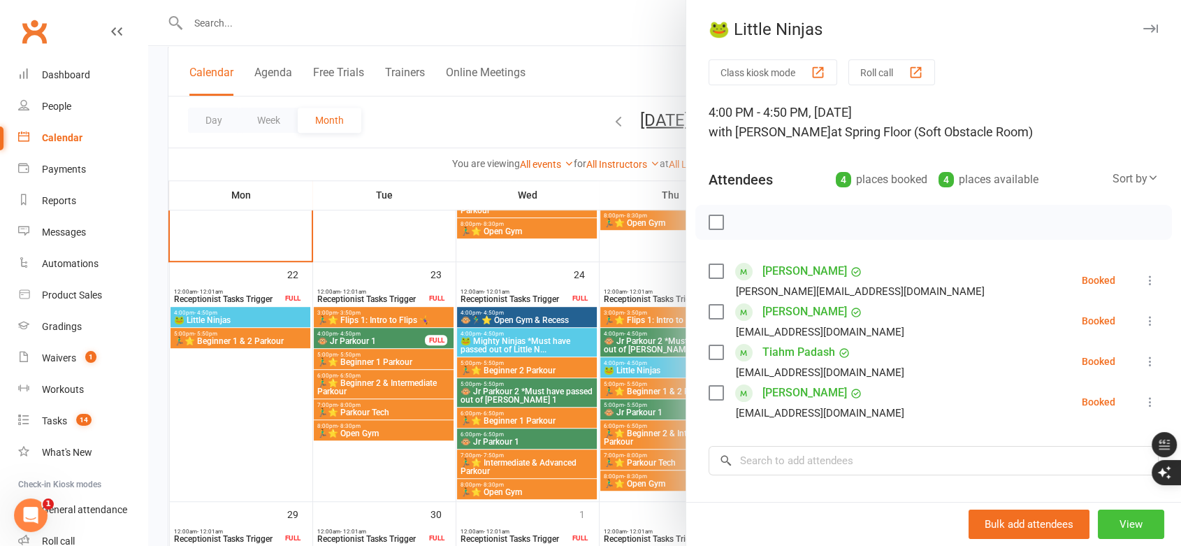
click at [1120, 527] on button "View" at bounding box center [1131, 523] width 66 height 29
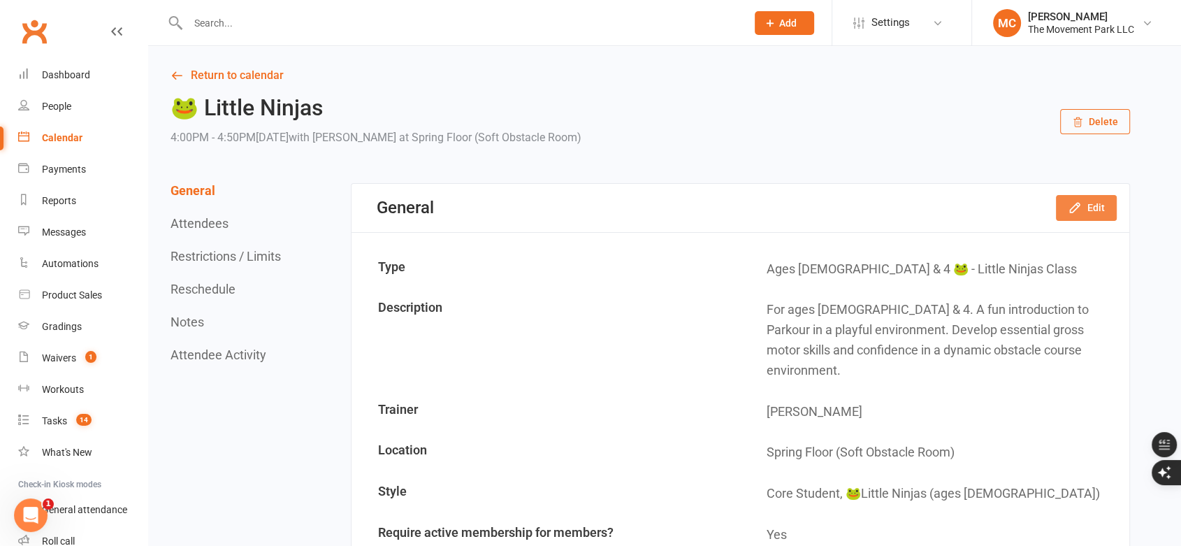
click at [1076, 205] on icon "button" at bounding box center [1075, 208] width 14 height 14
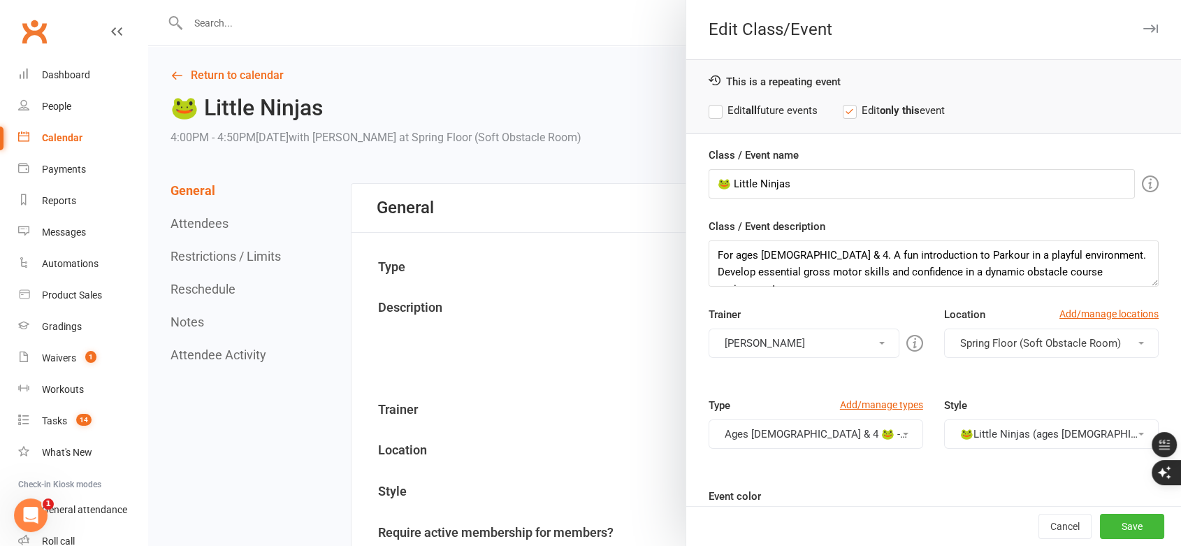
click at [802, 342] on button "[PERSON_NAME]" at bounding box center [804, 342] width 191 height 29
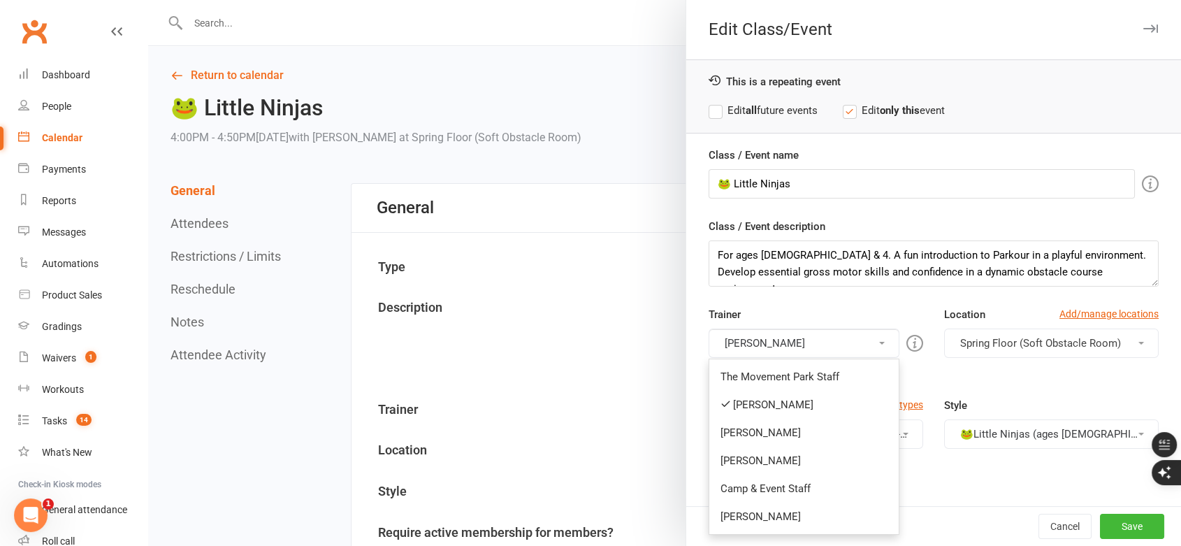
drag, startPoint x: 778, startPoint y: 430, endPoint x: 773, endPoint y: 412, distance: 18.8
click at [773, 419] on link "[PERSON_NAME]" at bounding box center [803, 433] width 189 height 28
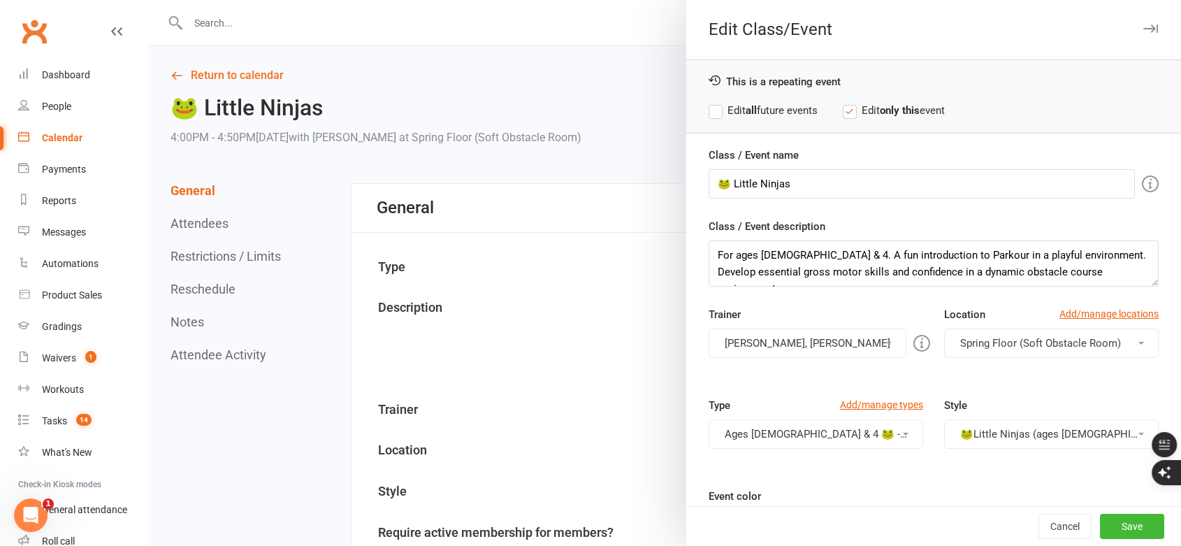
drag, startPoint x: 781, startPoint y: 341, endPoint x: 782, endPoint y: 362, distance: 21.0
click at [782, 342] on button "[PERSON_NAME], [PERSON_NAME]" at bounding box center [808, 342] width 198 height 29
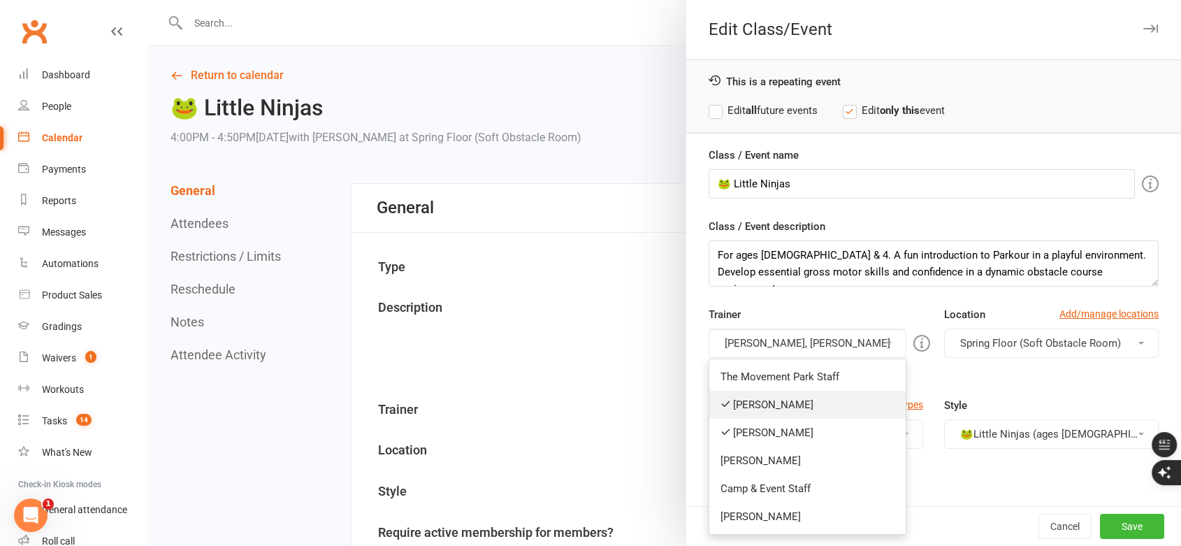
click at [773, 406] on link "[PERSON_NAME]" at bounding box center [807, 405] width 196 height 28
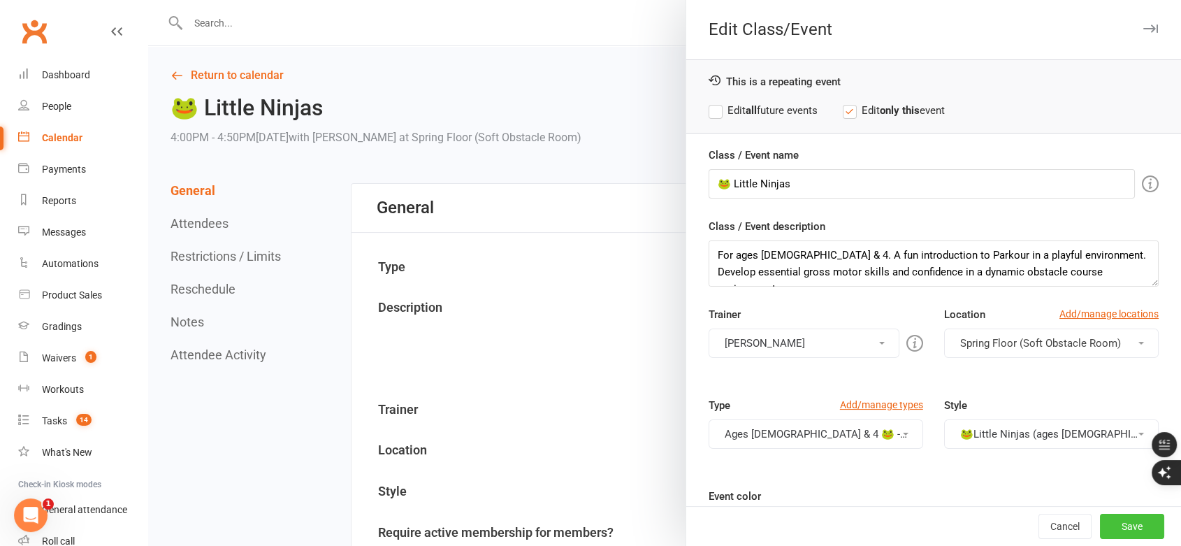
click at [1110, 533] on button "Save" at bounding box center [1132, 526] width 64 height 25
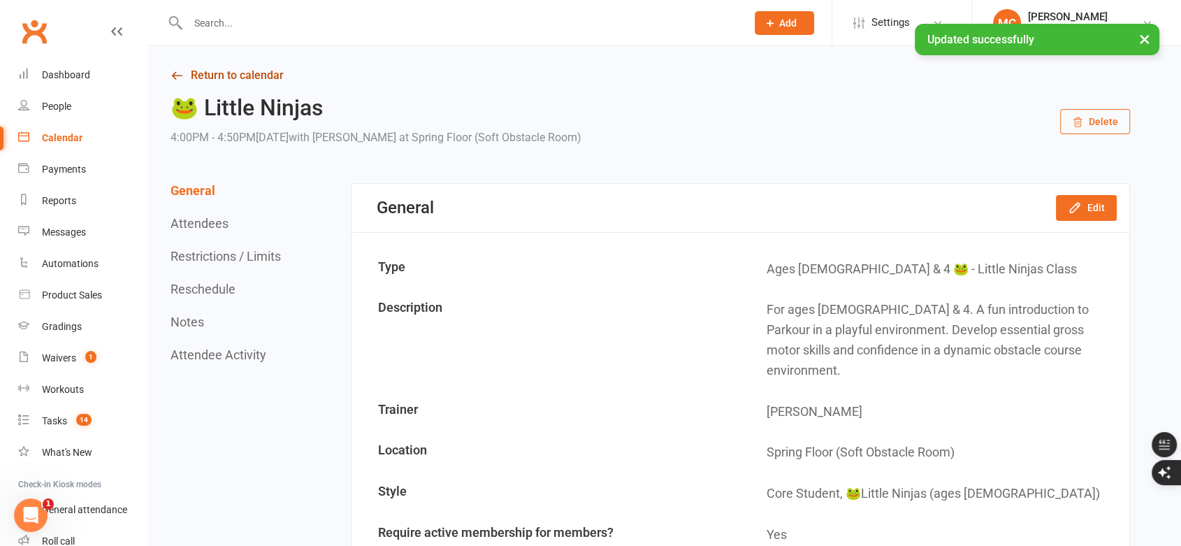
click at [238, 74] on link "Return to calendar" at bounding box center [651, 76] width 960 height 20
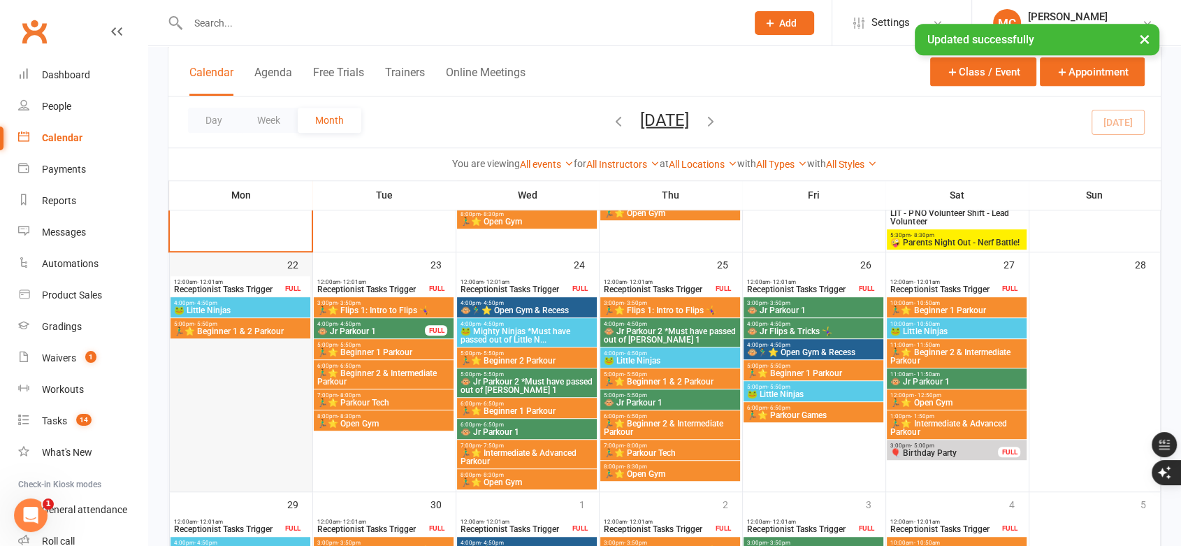
scroll to position [776, 0]
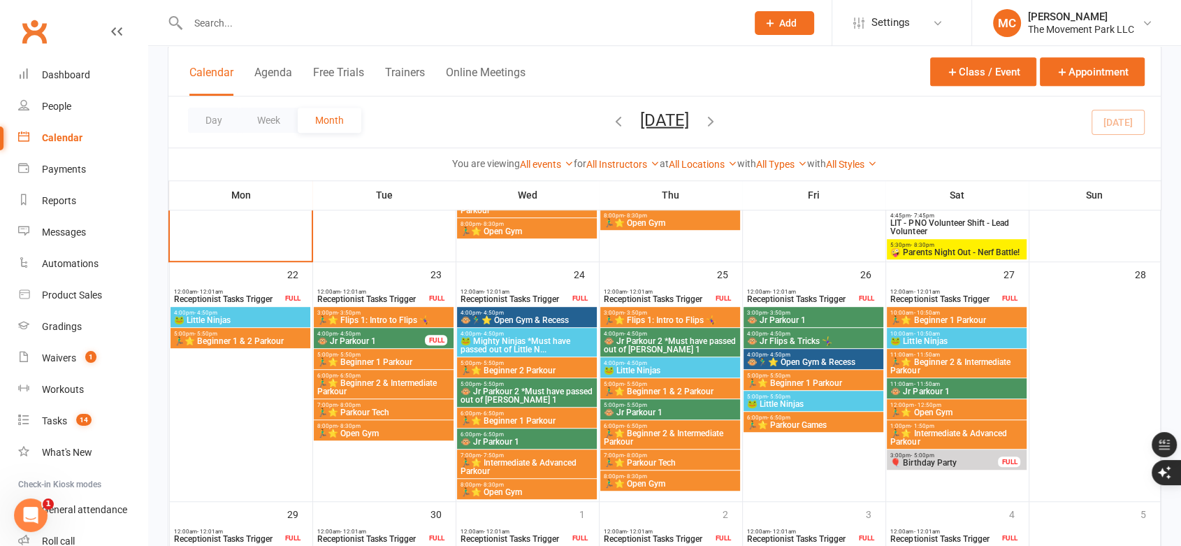
click at [219, 337] on span "🏃‍♂️⭐ Beginner 1 & 2 Parkour" at bounding box center [240, 341] width 134 height 8
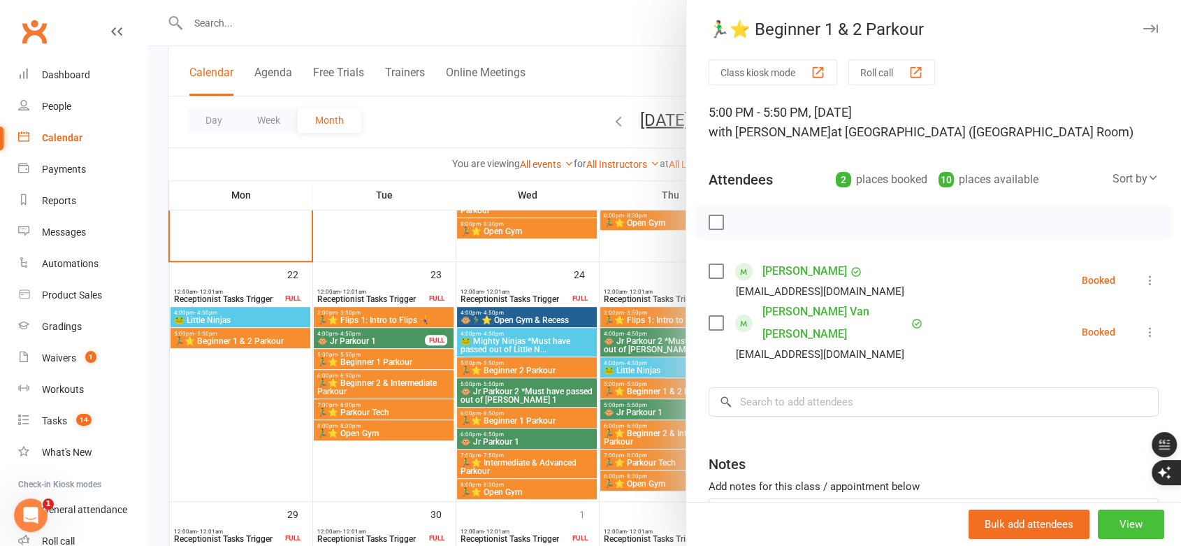
click at [1108, 526] on button "View" at bounding box center [1131, 523] width 66 height 29
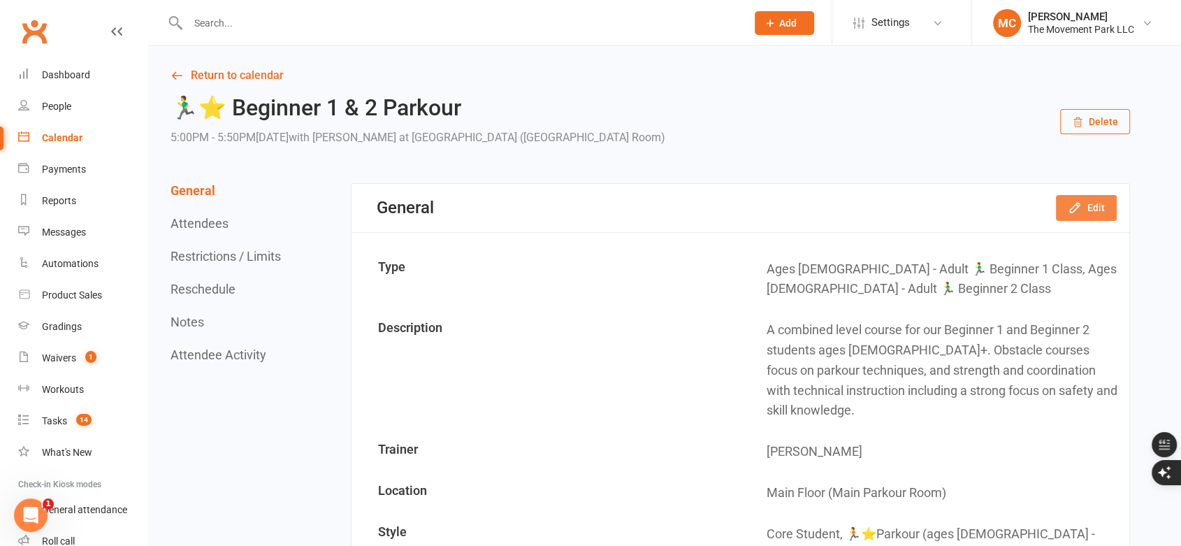
click at [1076, 205] on icon "button" at bounding box center [1075, 208] width 14 height 14
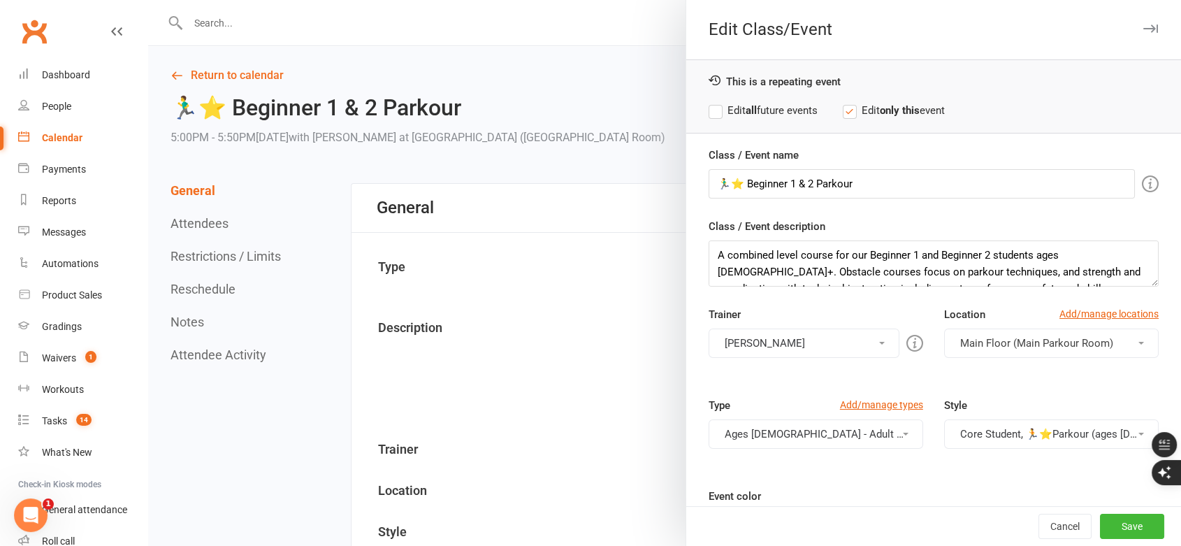
click at [827, 345] on button "[PERSON_NAME]" at bounding box center [804, 342] width 191 height 29
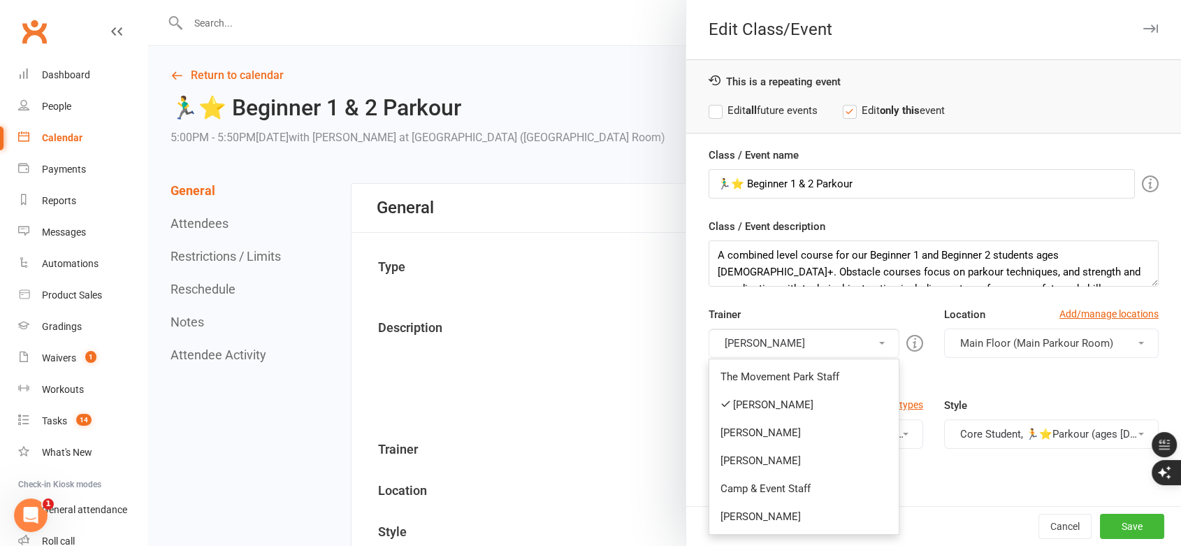
drag, startPoint x: 790, startPoint y: 404, endPoint x: 788, endPoint y: 354, distance: 50.4
click at [788, 391] on link "[PERSON_NAME]" at bounding box center [803, 405] width 189 height 28
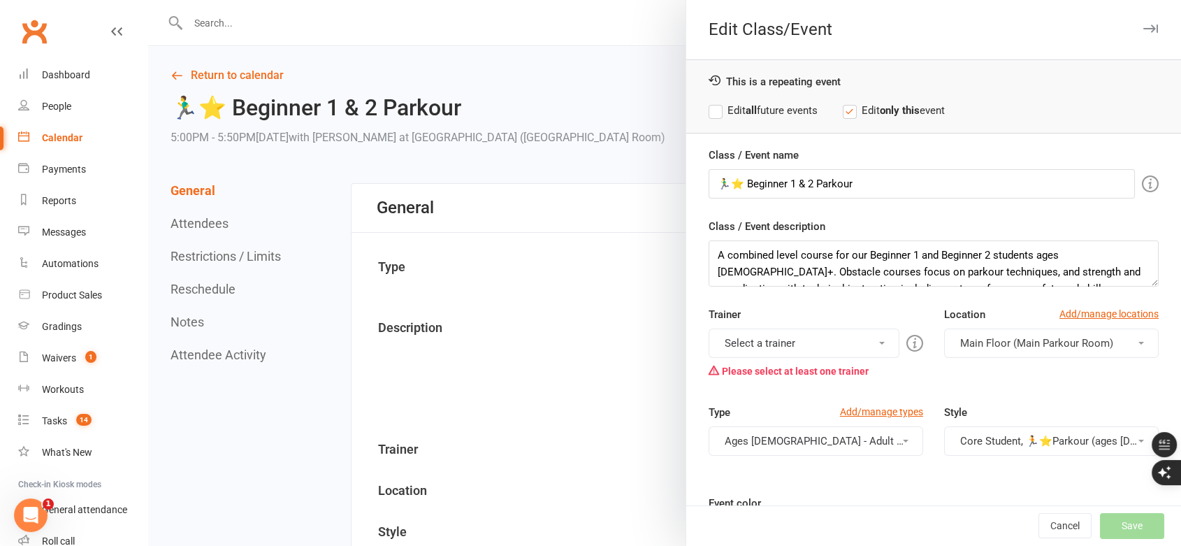
click at [788, 344] on button "Select a trainer" at bounding box center [804, 342] width 191 height 29
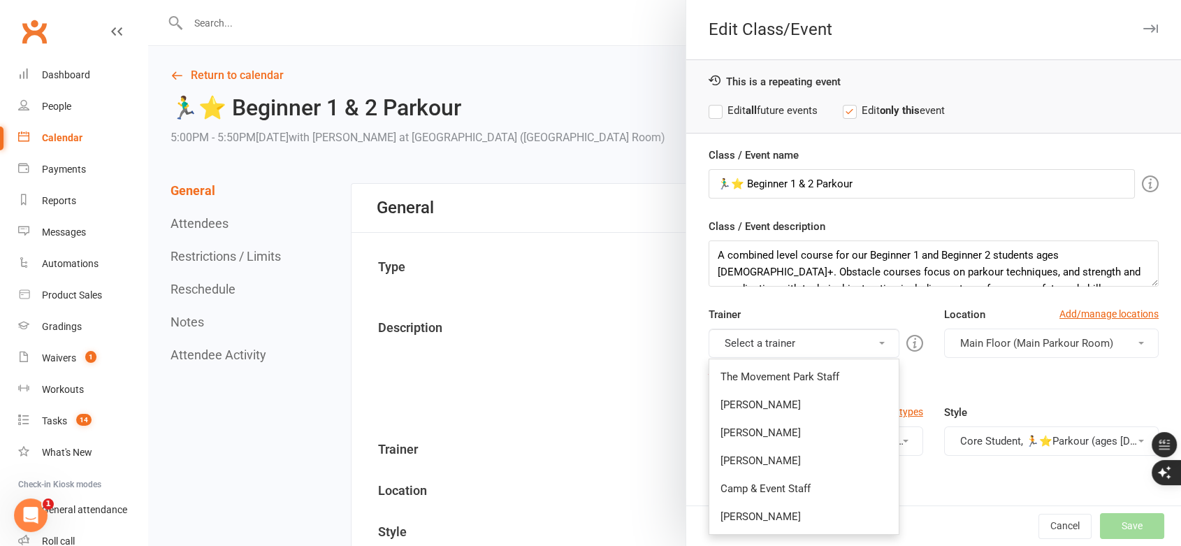
drag, startPoint x: 788, startPoint y: 434, endPoint x: 992, endPoint y: 486, distance: 210.7
click at [789, 433] on link "[PERSON_NAME]" at bounding box center [803, 433] width 189 height 28
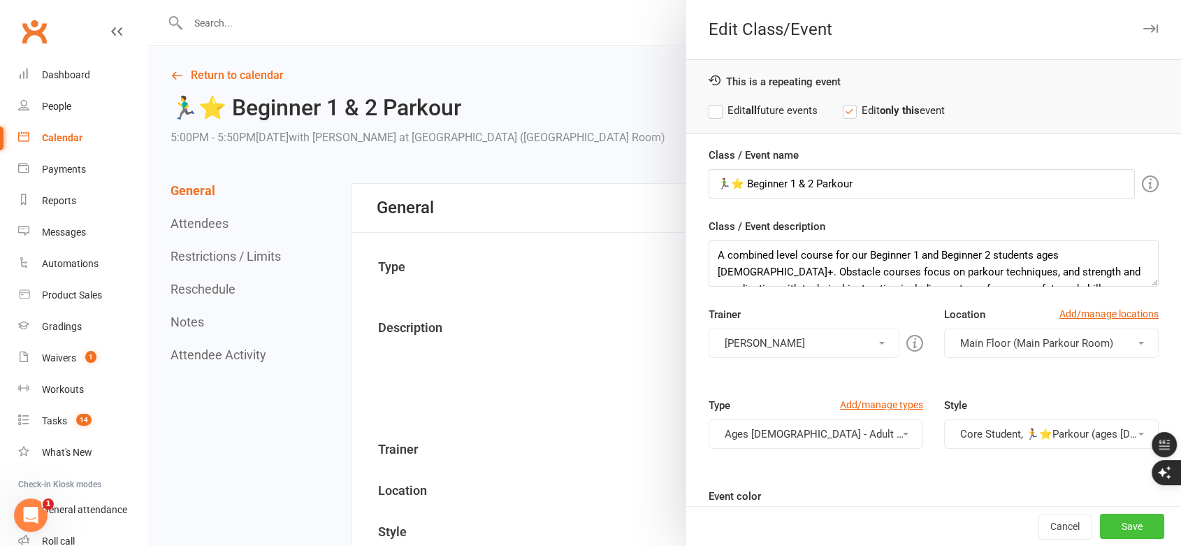
click at [1120, 531] on button "Save" at bounding box center [1132, 526] width 64 height 25
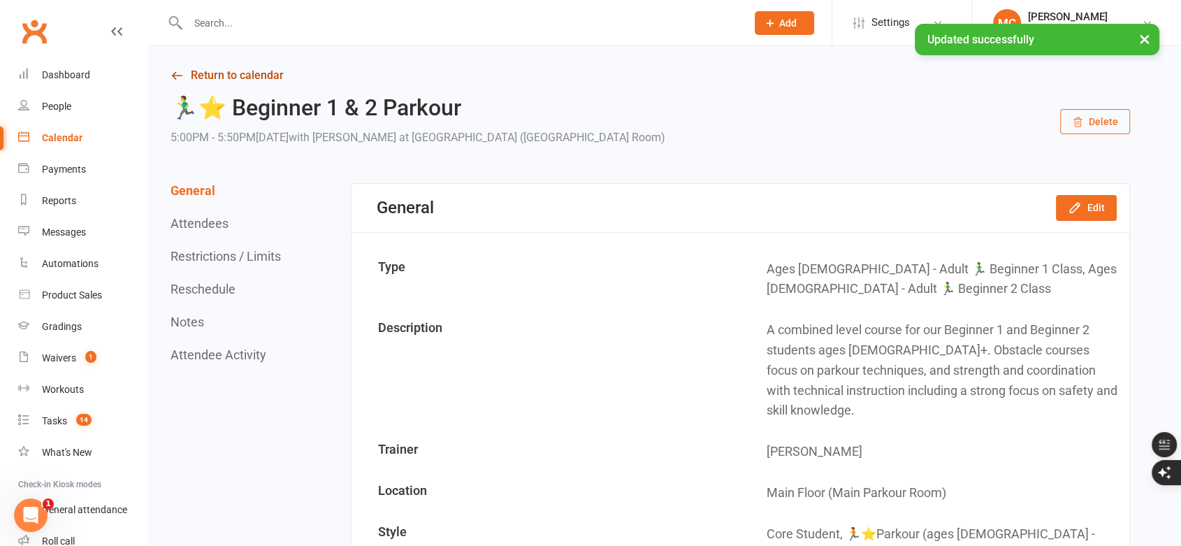
click at [195, 77] on link "Return to calendar" at bounding box center [651, 76] width 960 height 20
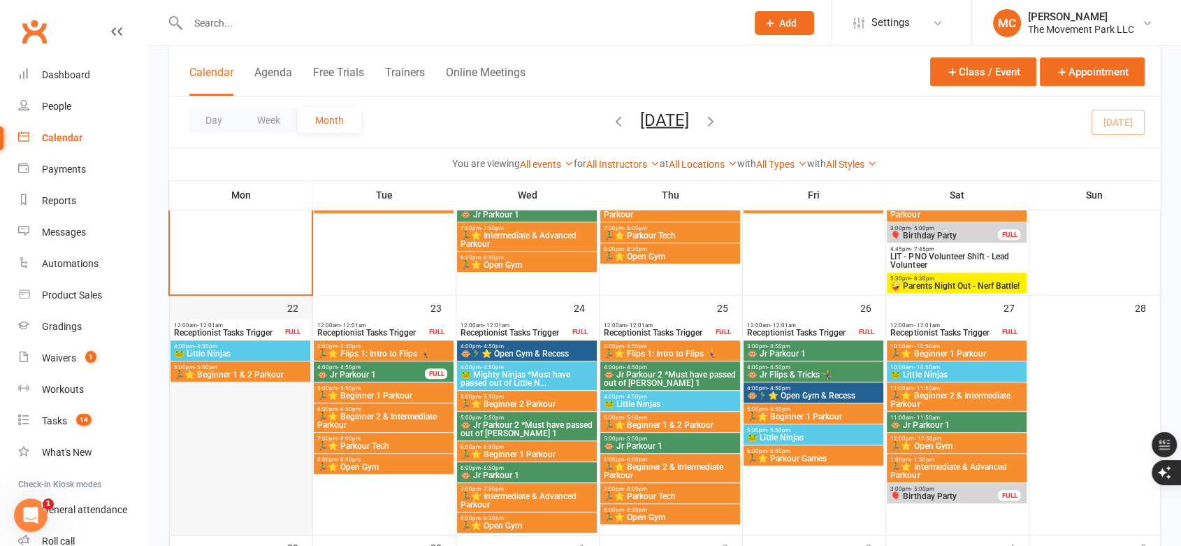
scroll to position [776, 0]
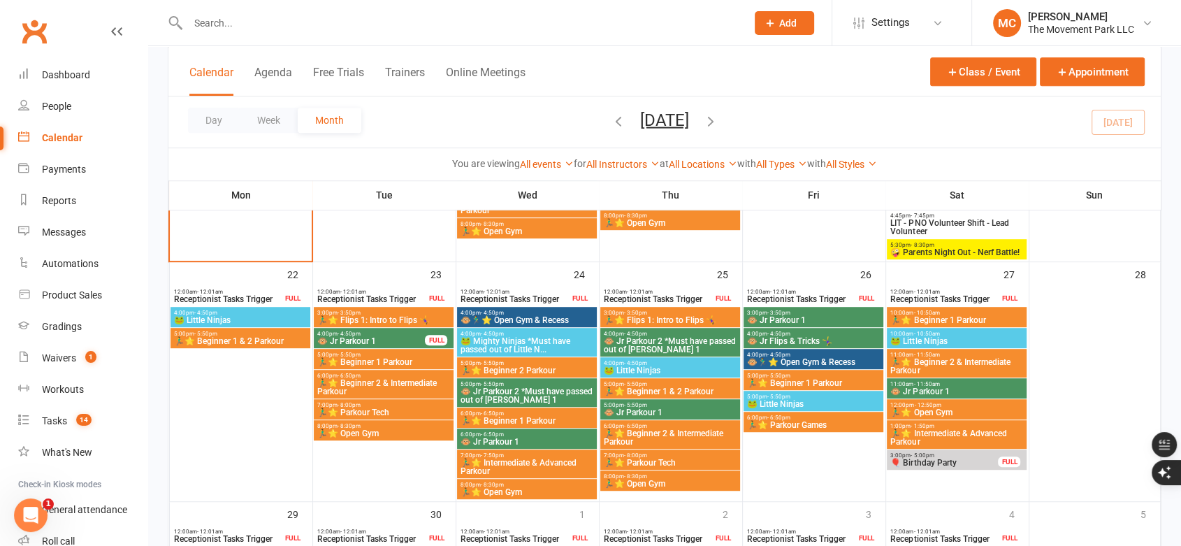
click at [244, 323] on span "🐸 Little Ninjas" at bounding box center [240, 320] width 134 height 8
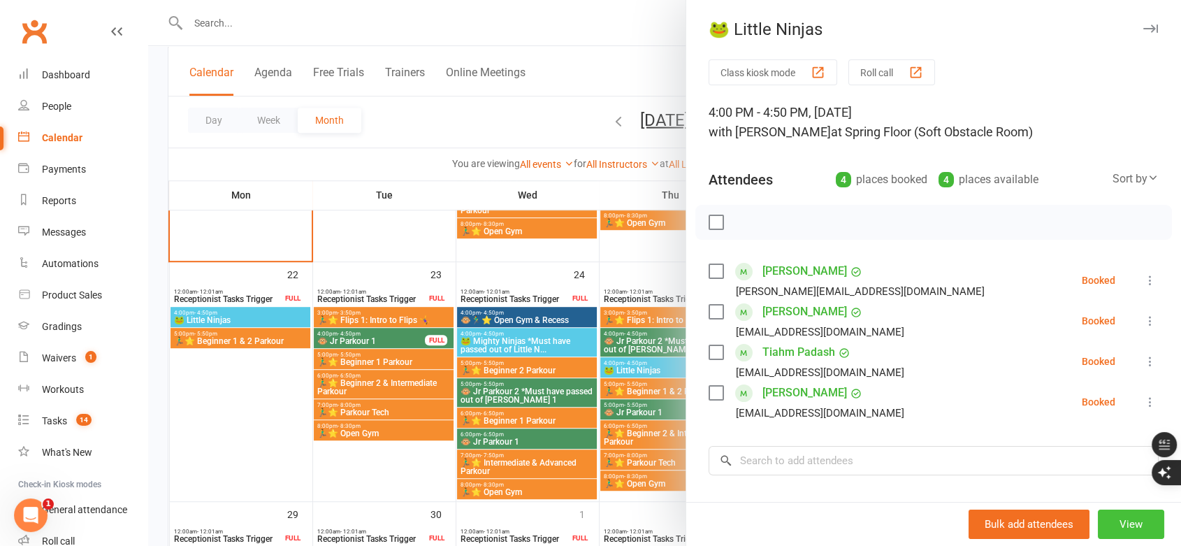
drag, startPoint x: 1109, startPoint y: 523, endPoint x: 1004, endPoint y: 451, distance: 126.8
click at [1108, 523] on button "View" at bounding box center [1131, 523] width 66 height 29
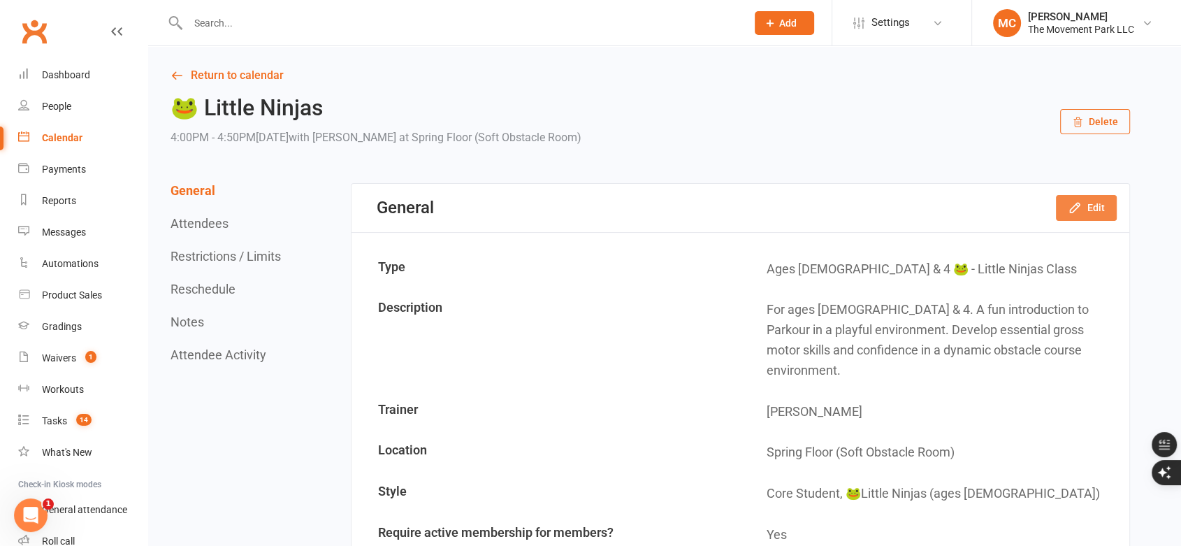
click at [1085, 207] on button "Edit" at bounding box center [1086, 207] width 61 height 25
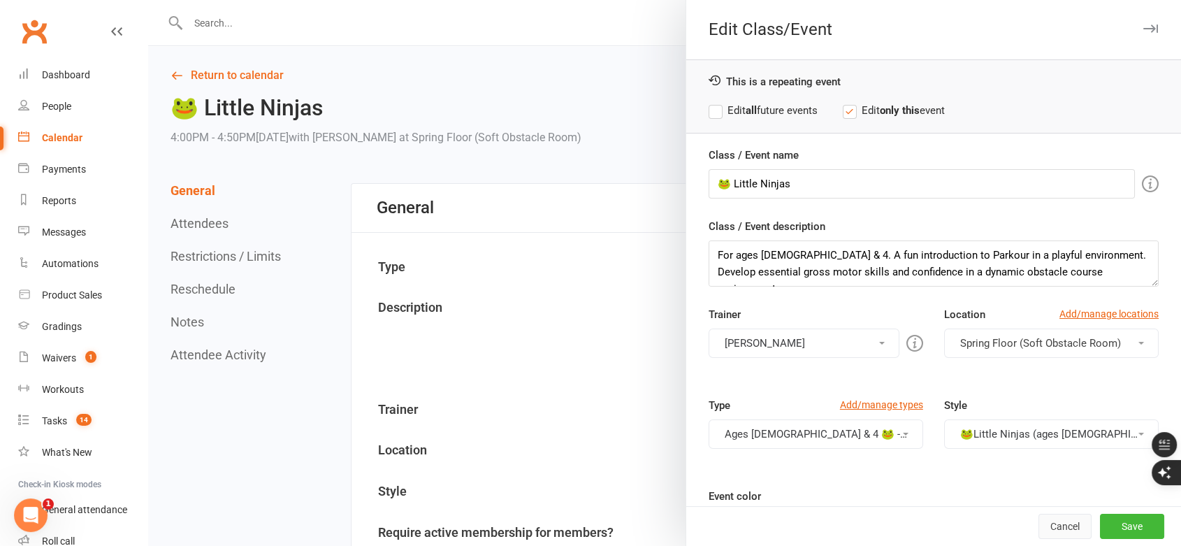
drag, startPoint x: 1045, startPoint y: 531, endPoint x: 654, endPoint y: 310, distance: 449.4
click at [1045, 530] on button "Cancel" at bounding box center [1064, 526] width 53 height 25
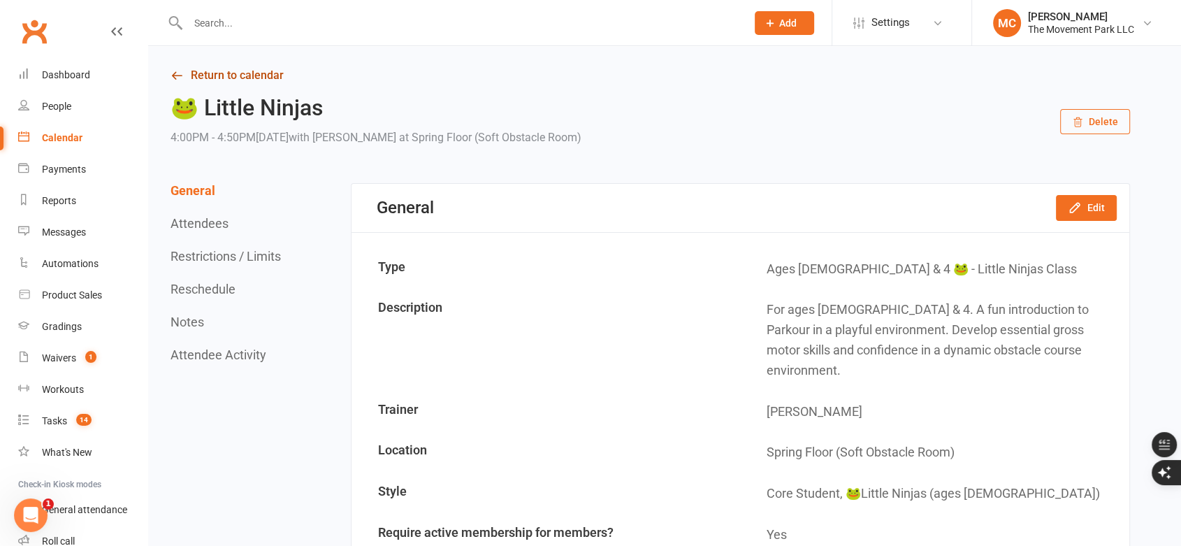
click at [254, 81] on link "Return to calendar" at bounding box center [651, 76] width 960 height 20
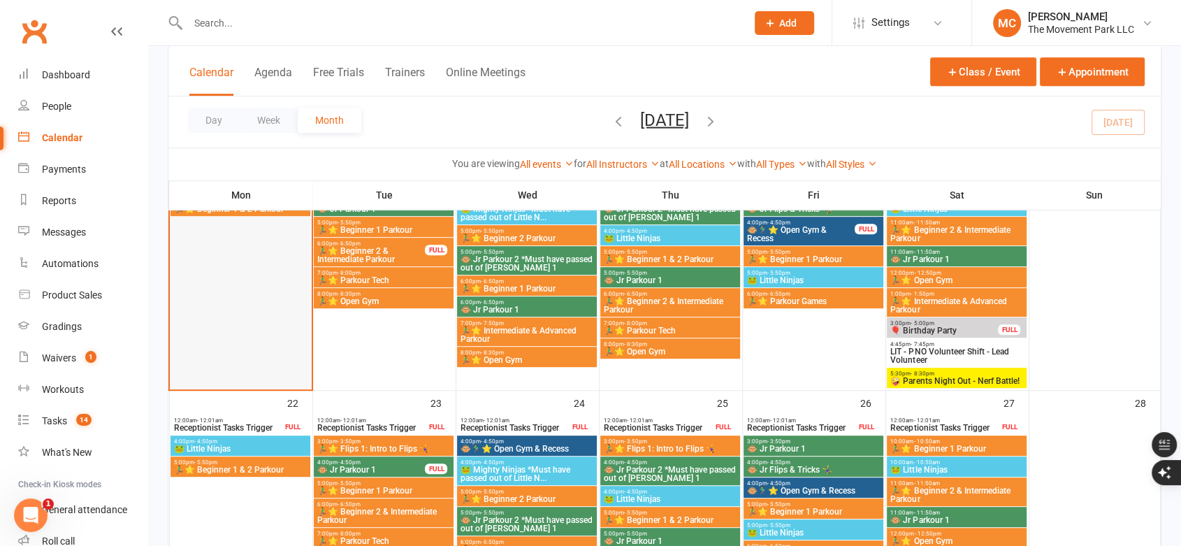
scroll to position [699, 0]
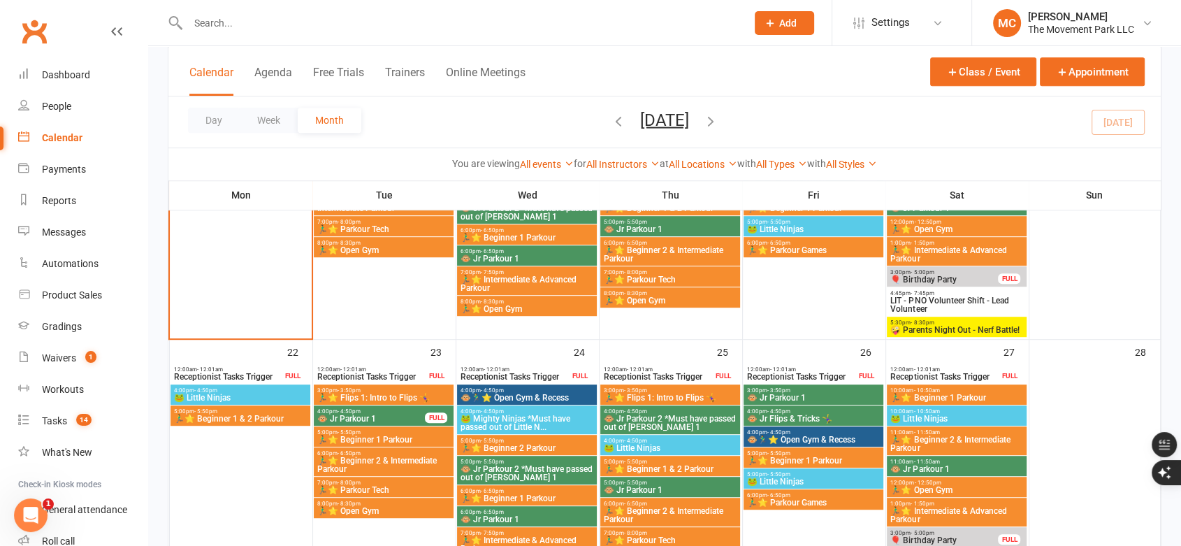
click at [256, 394] on span "🐸 Little Ninjas" at bounding box center [240, 397] width 134 height 8
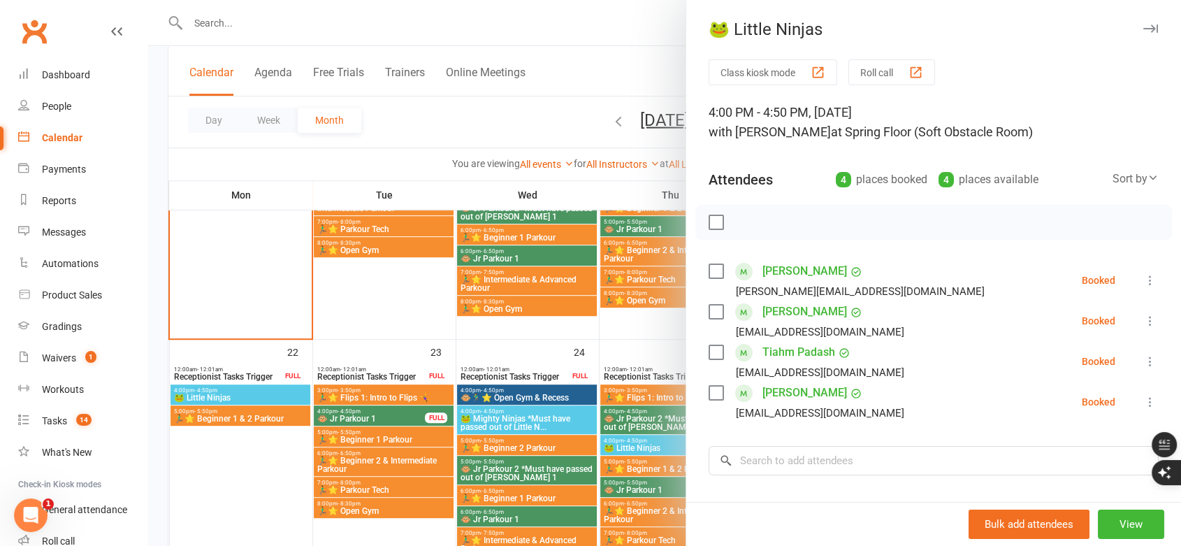
click at [252, 419] on div at bounding box center [664, 273] width 1033 height 546
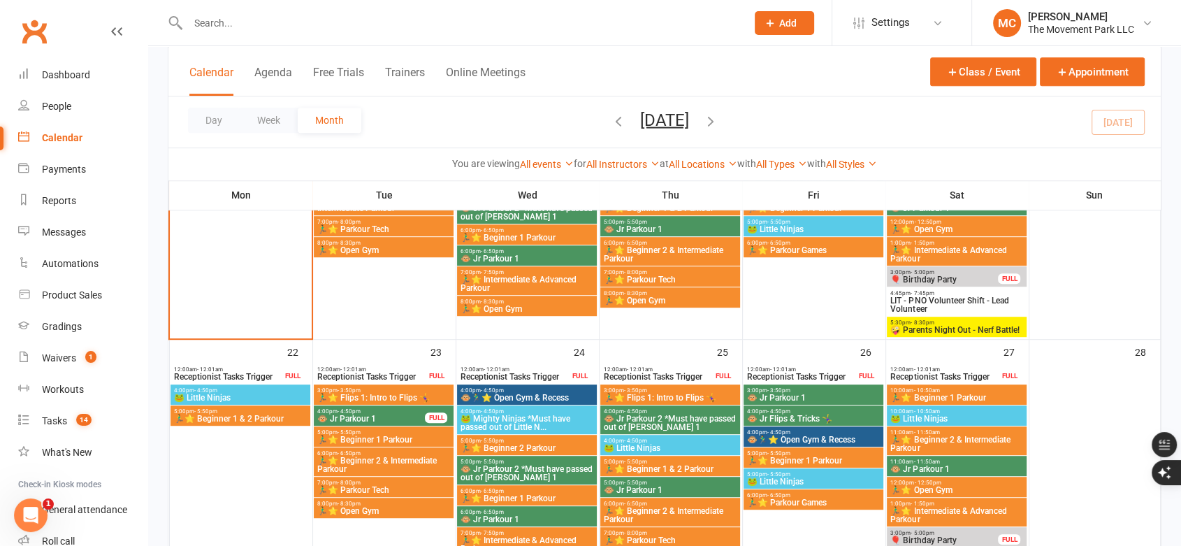
click at [252, 419] on span "🏃‍♂️⭐ Beginner 1 & 2 Parkour" at bounding box center [240, 418] width 134 height 8
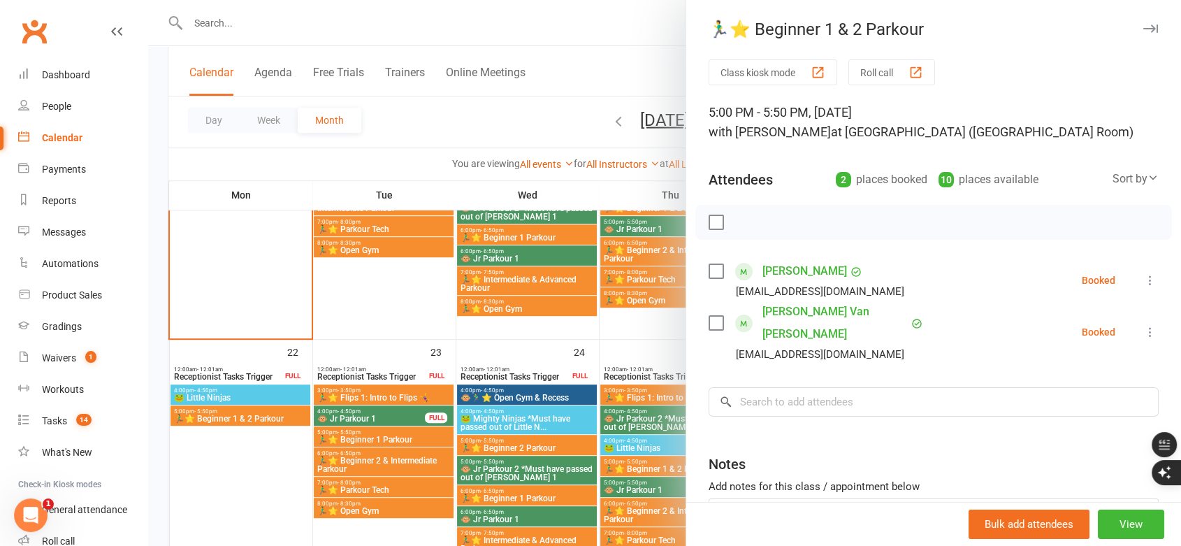
click at [252, 419] on div at bounding box center [664, 273] width 1033 height 546
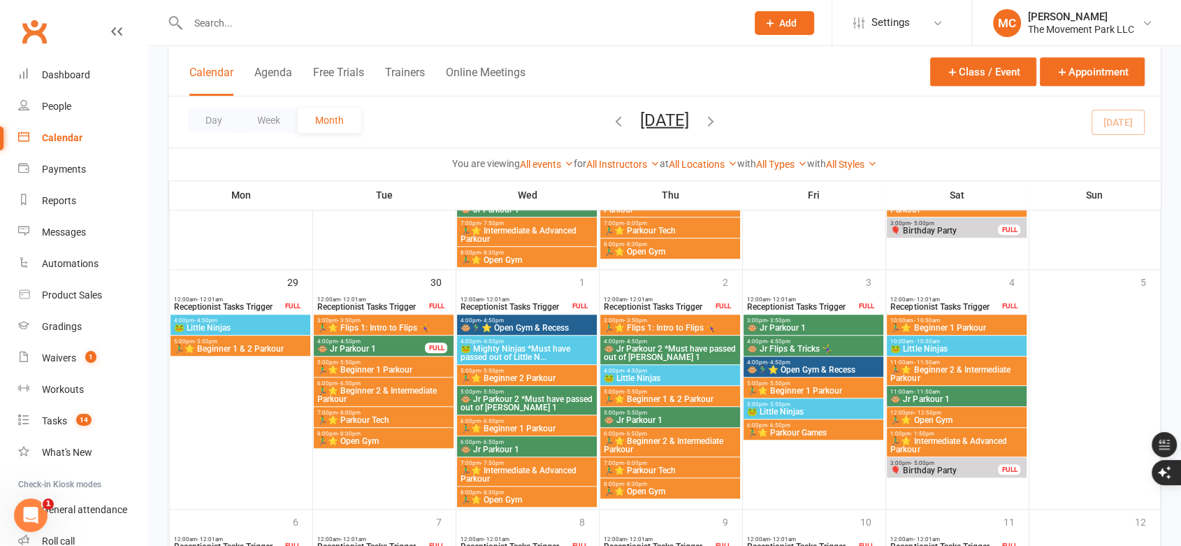
scroll to position [1009, 0]
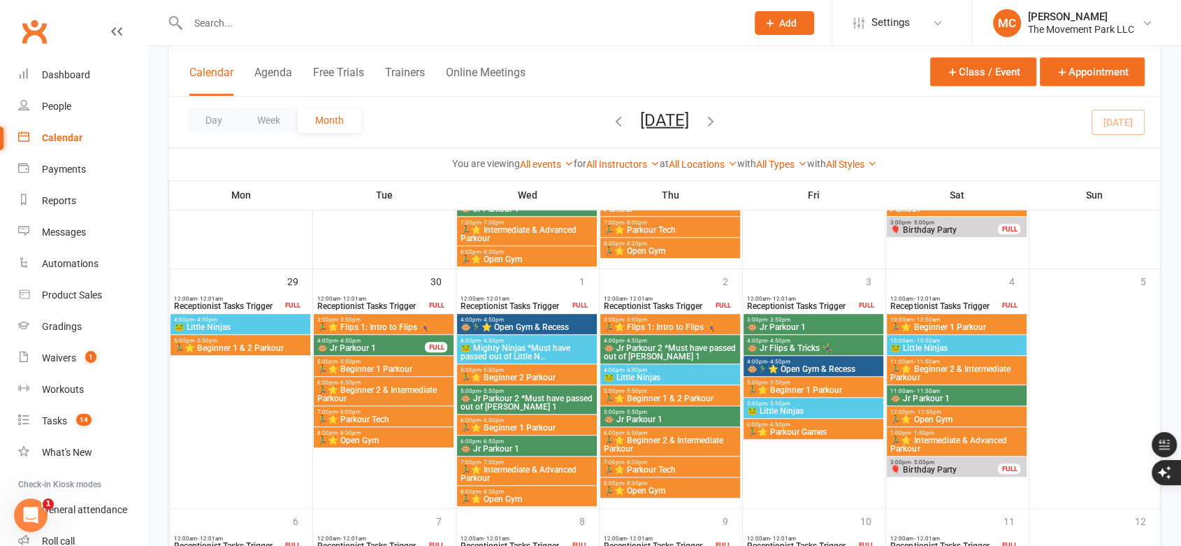
click at [242, 326] on span "🐸 Little Ninjas" at bounding box center [240, 327] width 134 height 8
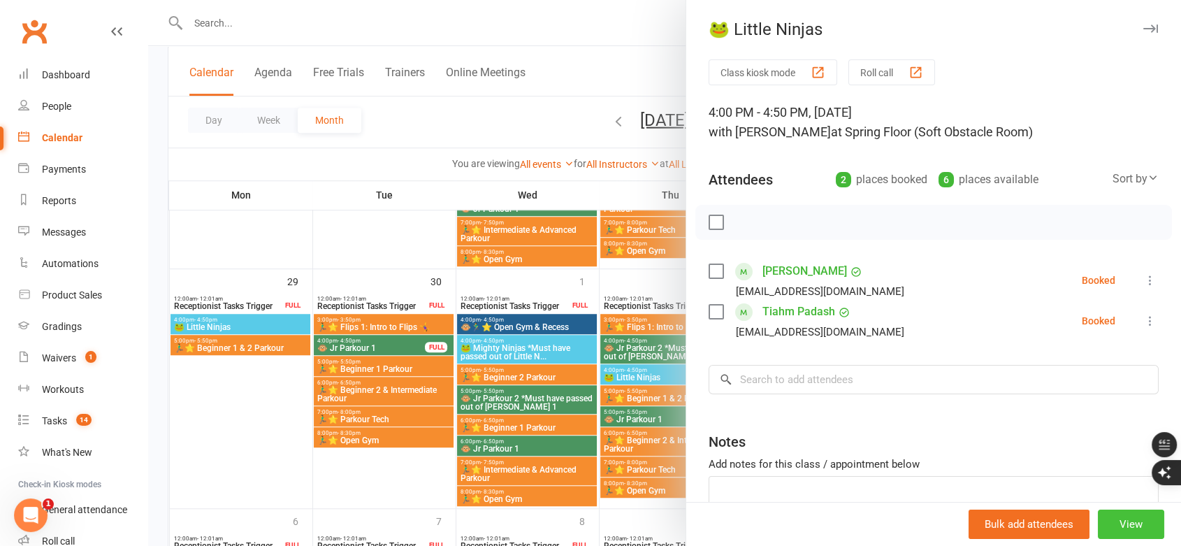
click at [1101, 530] on button "View" at bounding box center [1131, 523] width 66 height 29
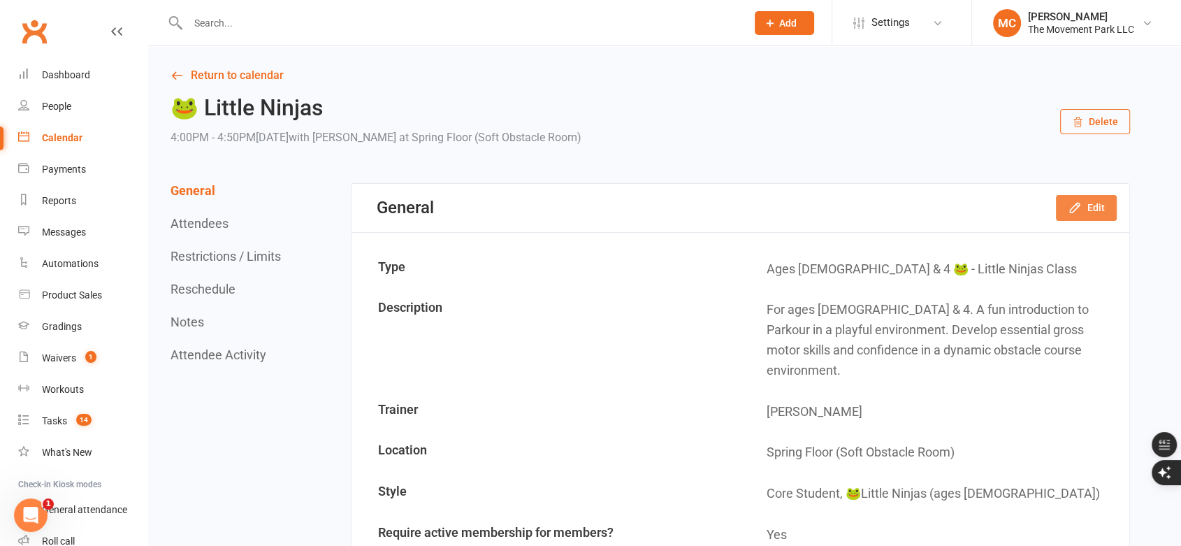
click at [1087, 205] on button "Edit" at bounding box center [1086, 207] width 61 height 25
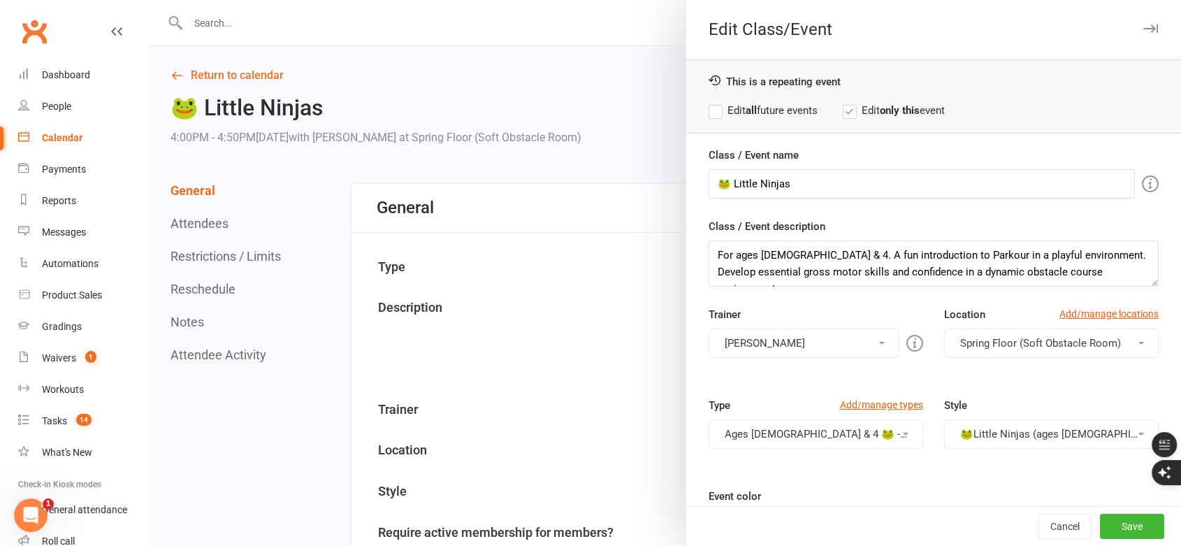
click at [744, 343] on button "[PERSON_NAME]" at bounding box center [804, 342] width 191 height 29
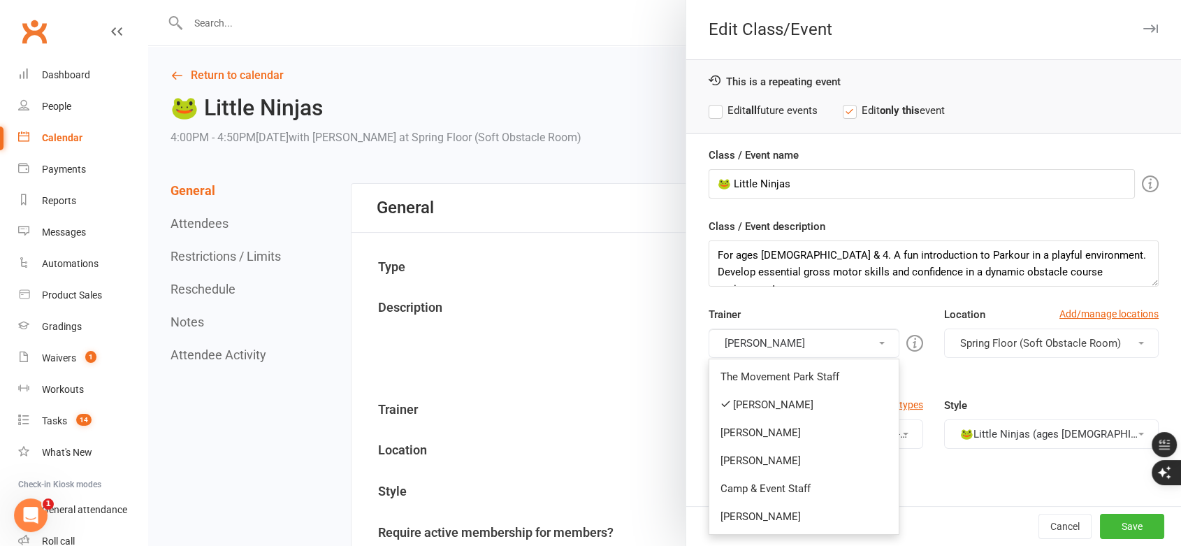
drag, startPoint x: 750, startPoint y: 428, endPoint x: 744, endPoint y: 368, distance: 60.4
click at [749, 425] on link "[PERSON_NAME]" at bounding box center [803, 433] width 189 height 28
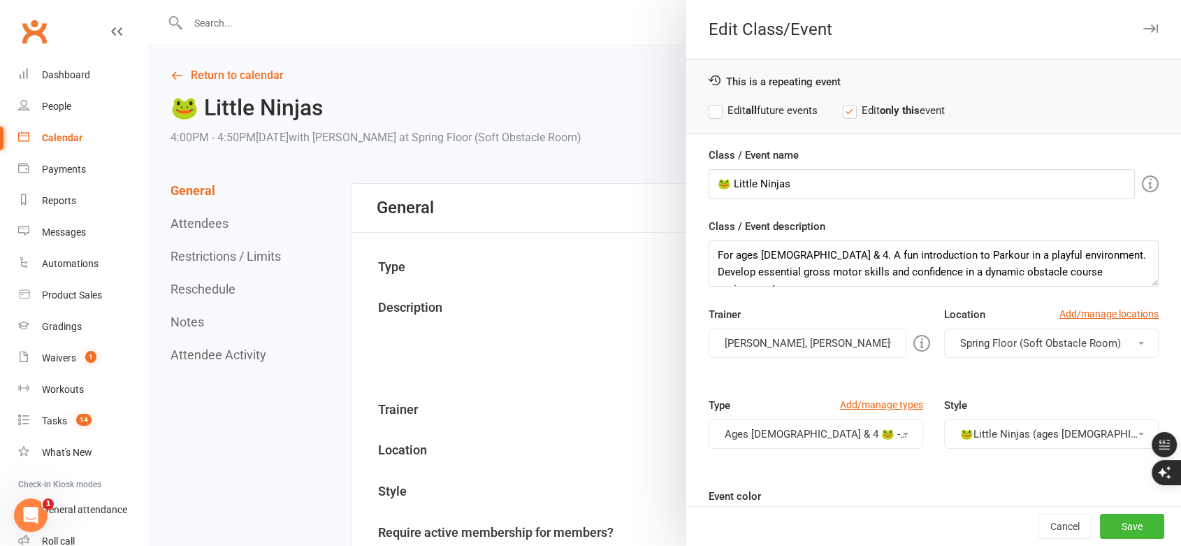
click at [744, 344] on button "[PERSON_NAME], [PERSON_NAME]" at bounding box center [808, 342] width 198 height 29
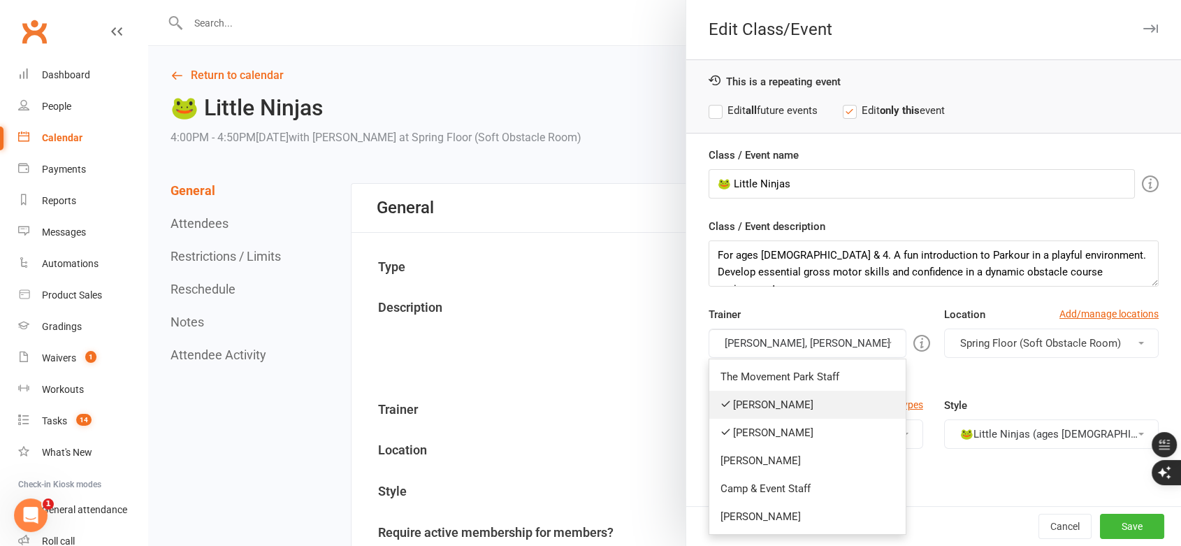
click at [749, 409] on link "[PERSON_NAME]" at bounding box center [807, 405] width 196 height 28
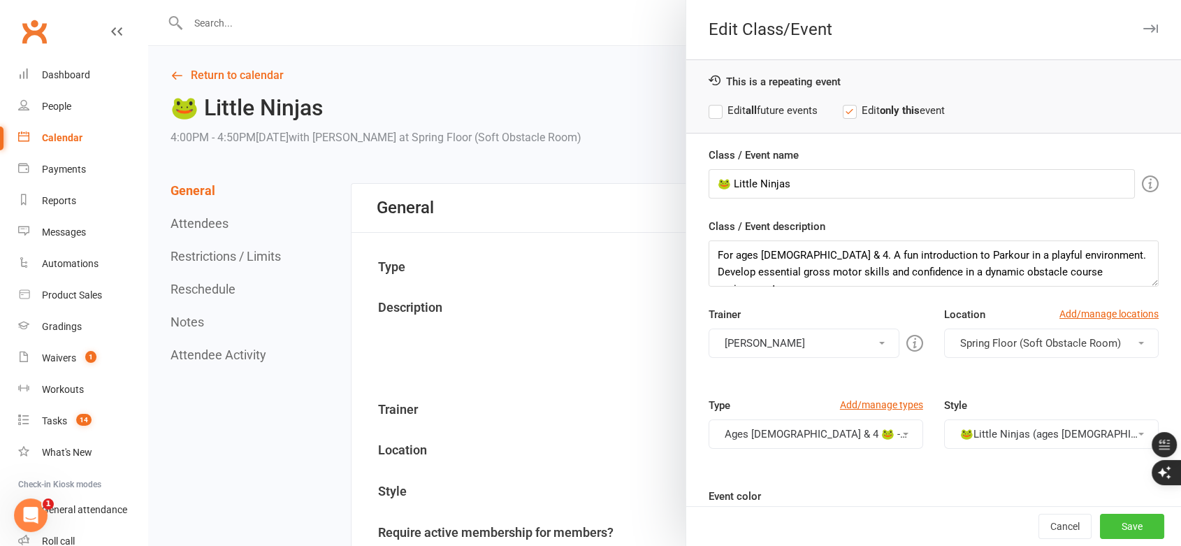
click at [1113, 530] on button "Save" at bounding box center [1132, 526] width 64 height 25
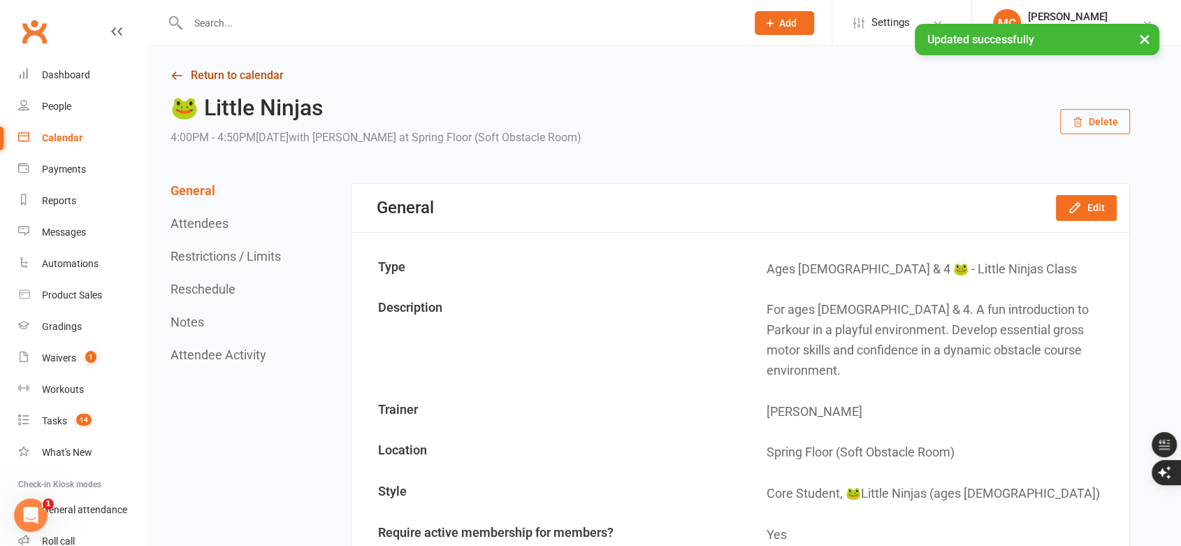
click at [250, 75] on link "Return to calendar" at bounding box center [651, 76] width 960 height 20
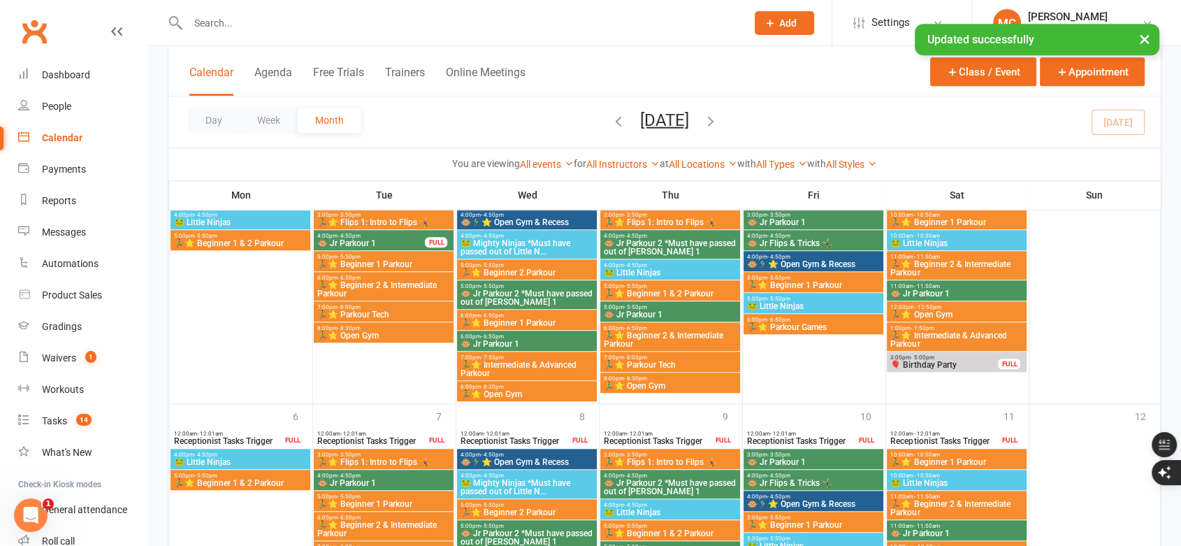
scroll to position [1087, 0]
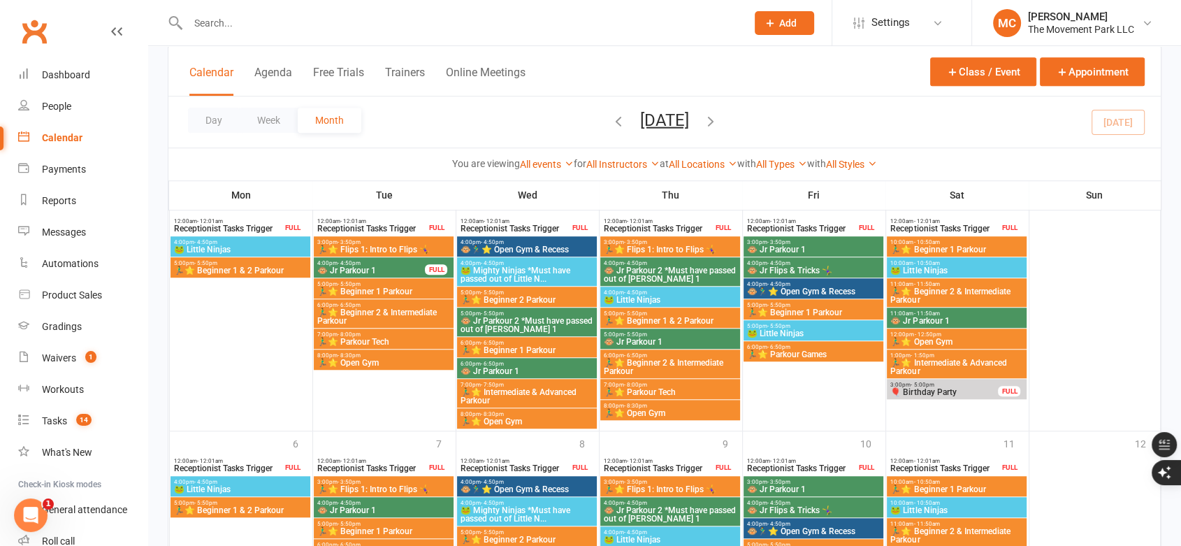
click at [270, 273] on span "🏃‍♂️⭐ Beginner 1 & 2 Parkour" at bounding box center [240, 270] width 134 height 8
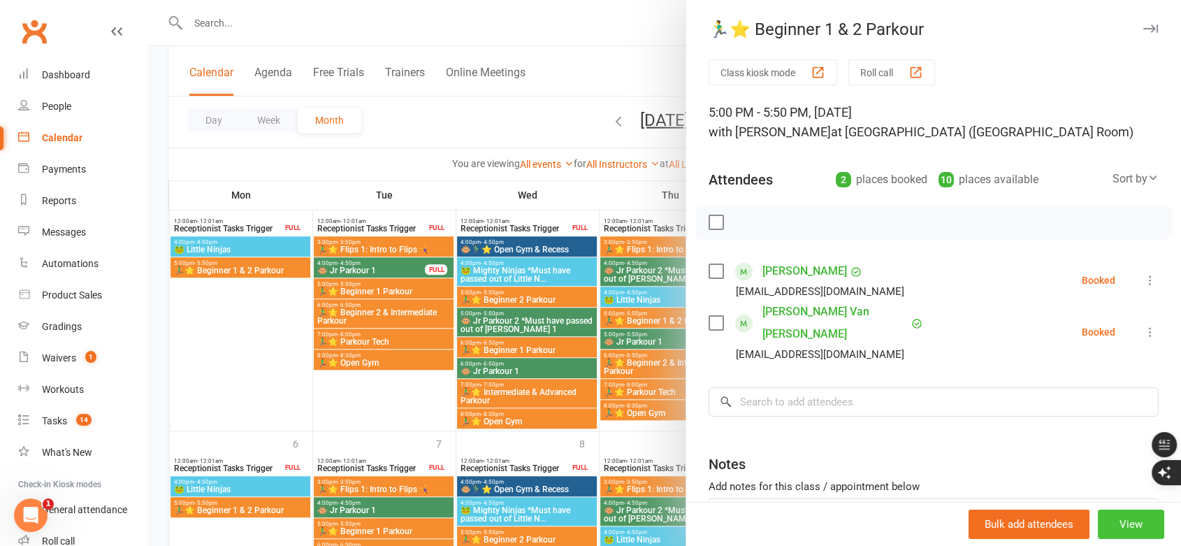
drag, startPoint x: 1107, startPoint y: 527, endPoint x: 1027, endPoint y: 312, distance: 229.5
click at [1105, 524] on button "View" at bounding box center [1131, 523] width 66 height 29
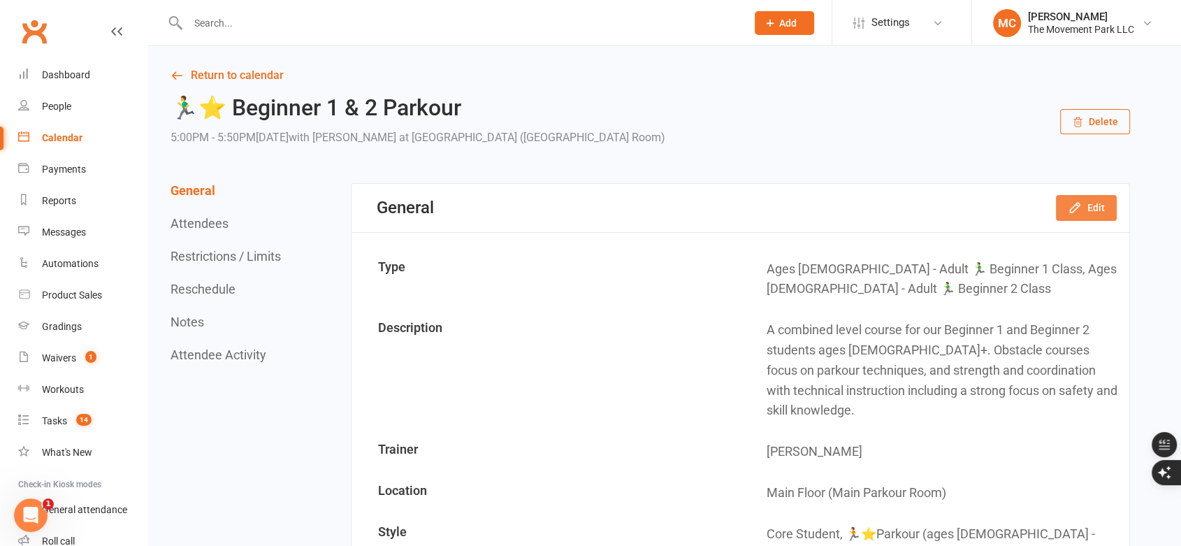
click at [1076, 212] on icon "button" at bounding box center [1075, 208] width 14 height 14
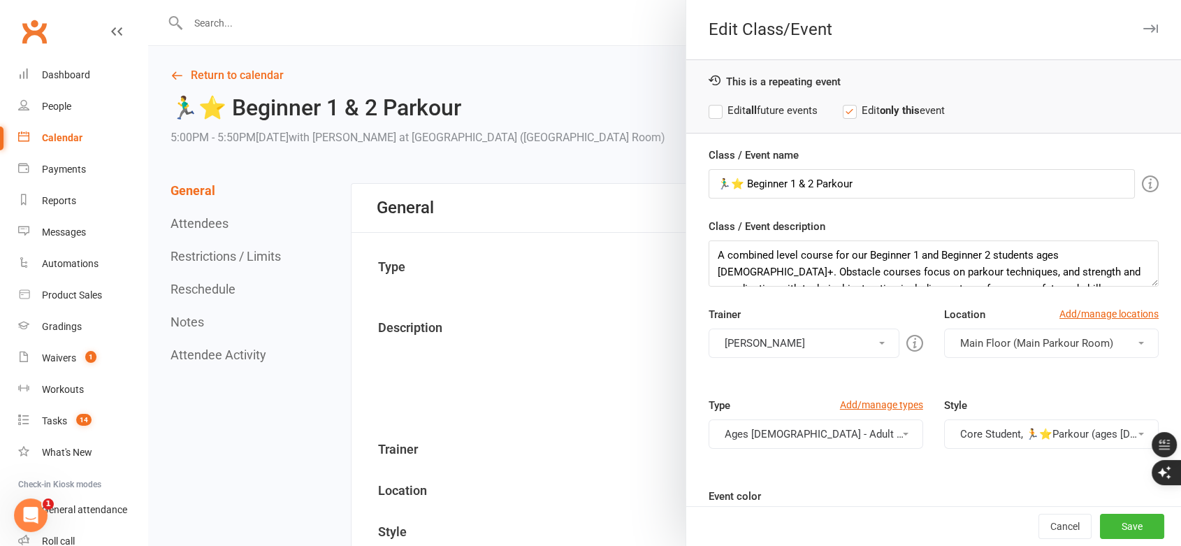
click at [777, 333] on button "[PERSON_NAME]" at bounding box center [804, 342] width 191 height 29
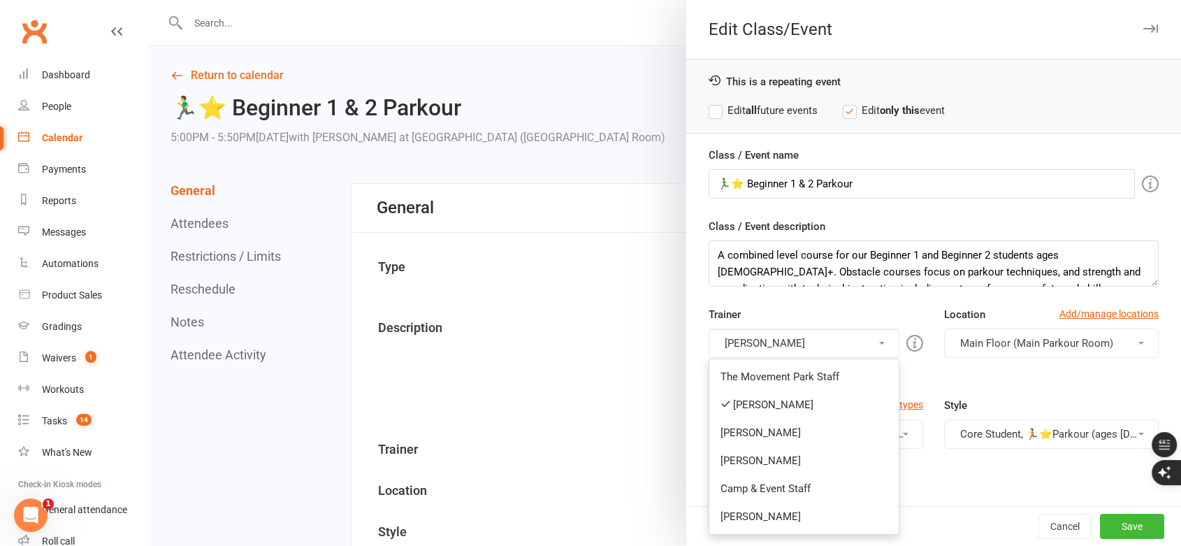
drag, startPoint x: 789, startPoint y: 426, endPoint x: 787, endPoint y: 384, distance: 41.3
click at [788, 426] on link "[PERSON_NAME]" at bounding box center [803, 433] width 189 height 28
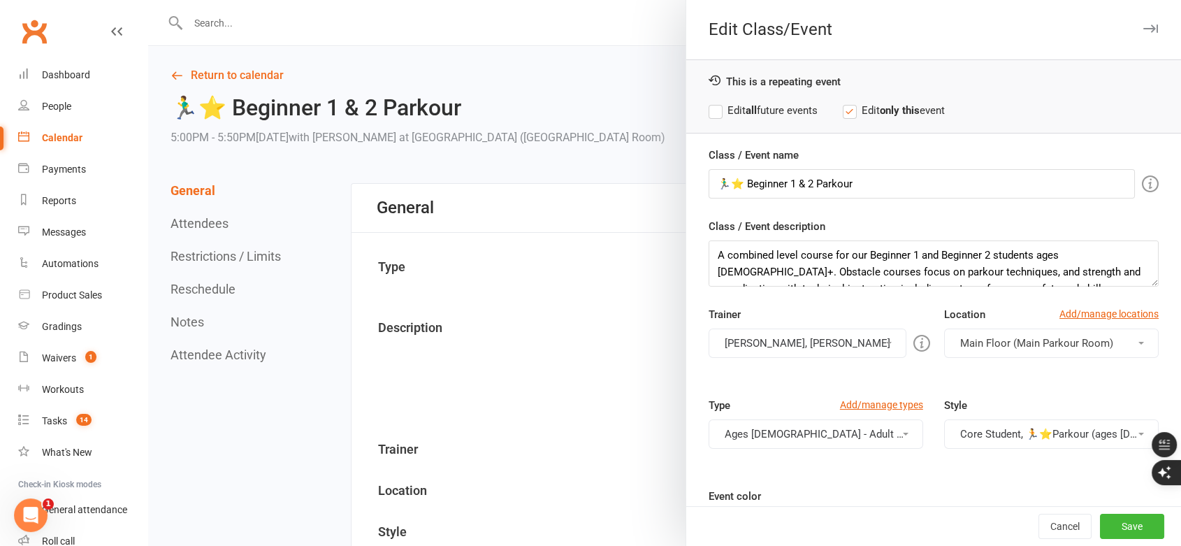
drag, startPoint x: 785, startPoint y: 343, endPoint x: 785, endPoint y: 354, distance: 10.5
click at [785, 345] on button "[PERSON_NAME], [PERSON_NAME]" at bounding box center [808, 342] width 198 height 29
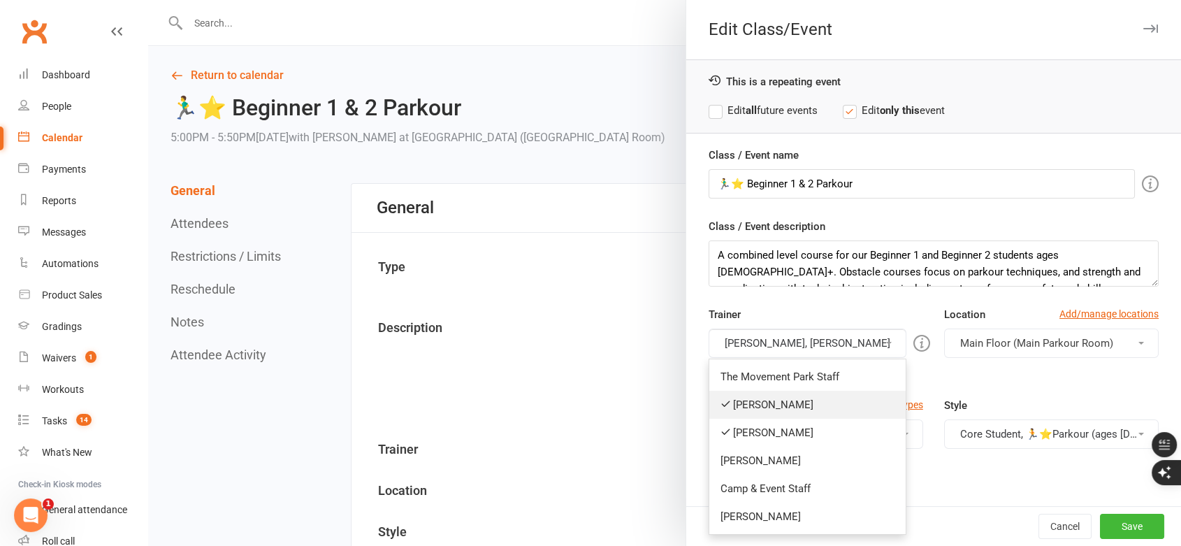
click at [788, 398] on link "[PERSON_NAME]" at bounding box center [807, 405] width 196 height 28
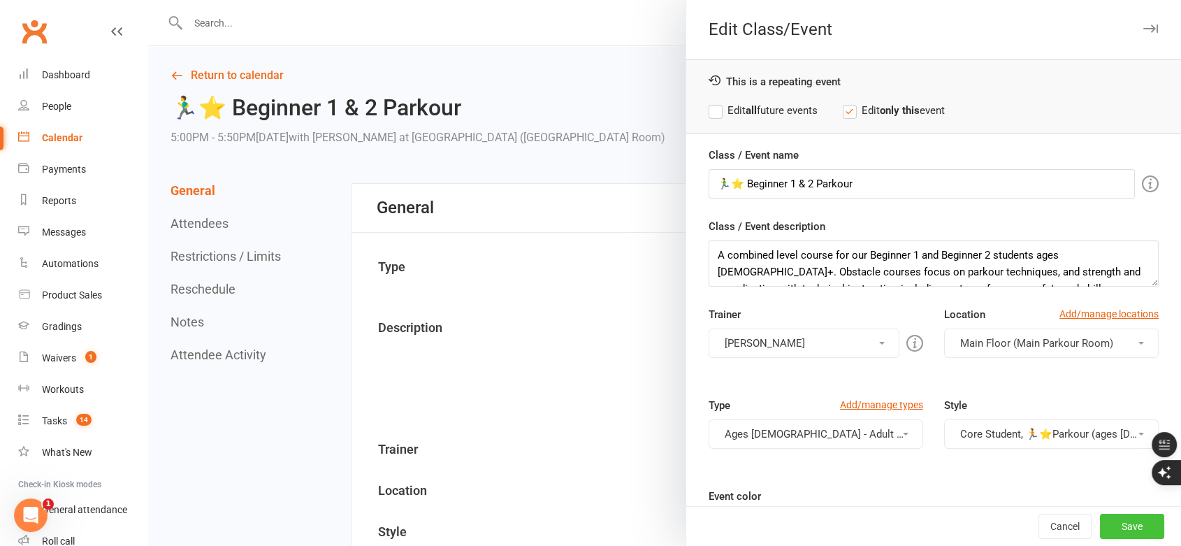
click at [1100, 529] on button "Save" at bounding box center [1132, 526] width 64 height 25
